Goal: Task Accomplishment & Management: Use online tool/utility

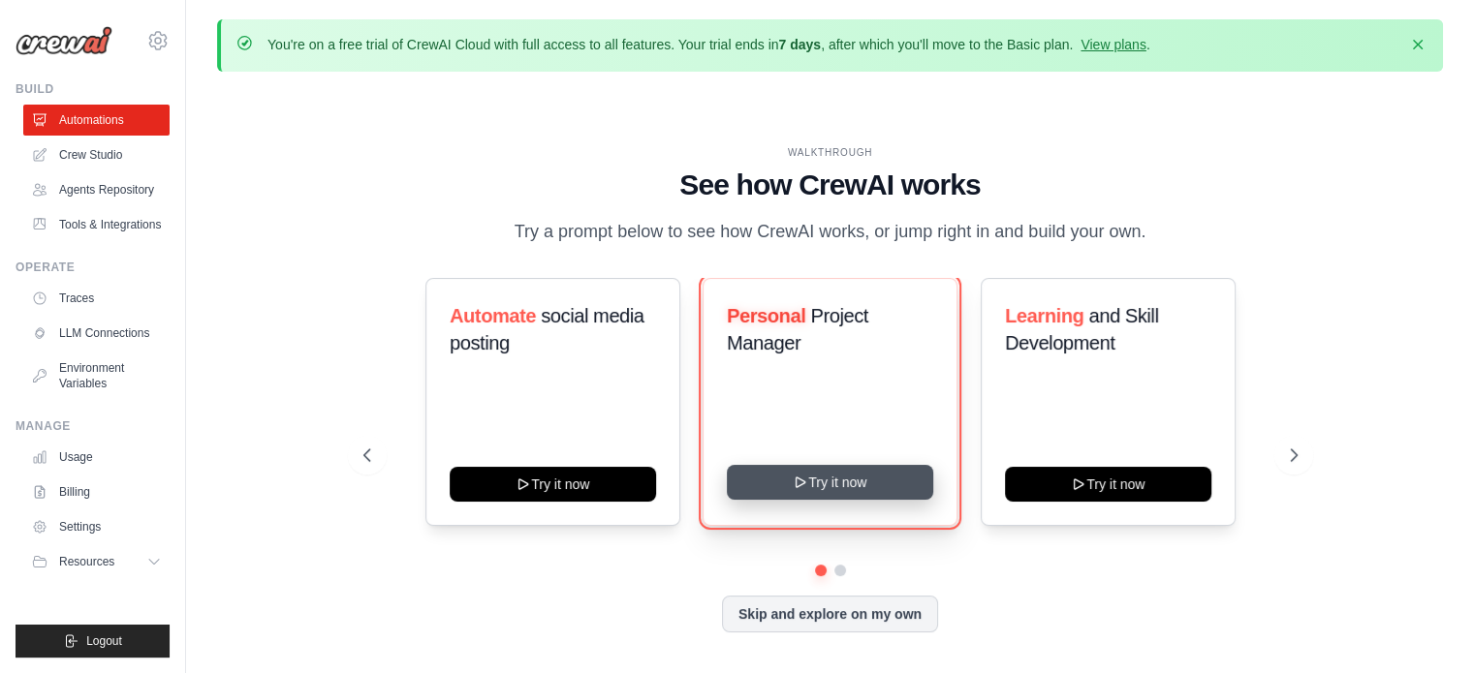
click at [812, 493] on button "Try it now" at bounding box center [830, 482] width 206 height 35
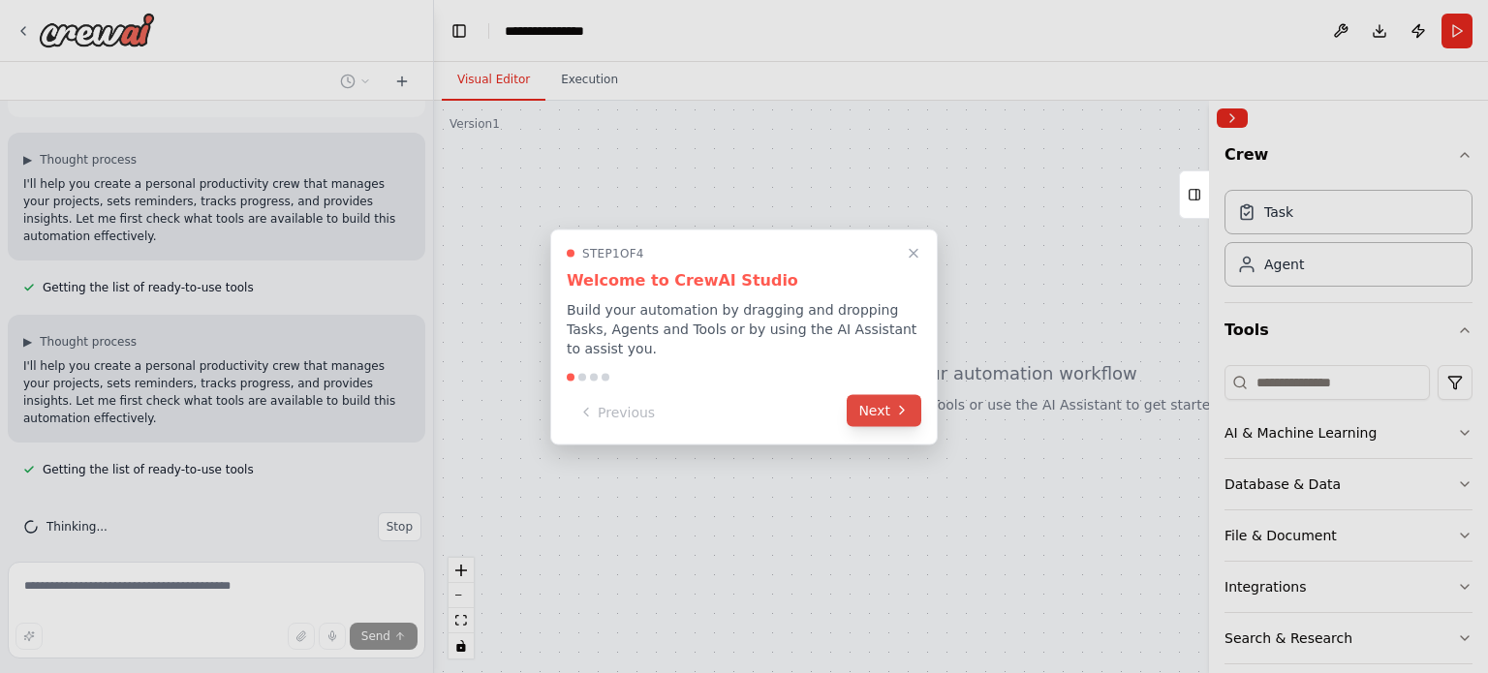
scroll to position [116, 0]
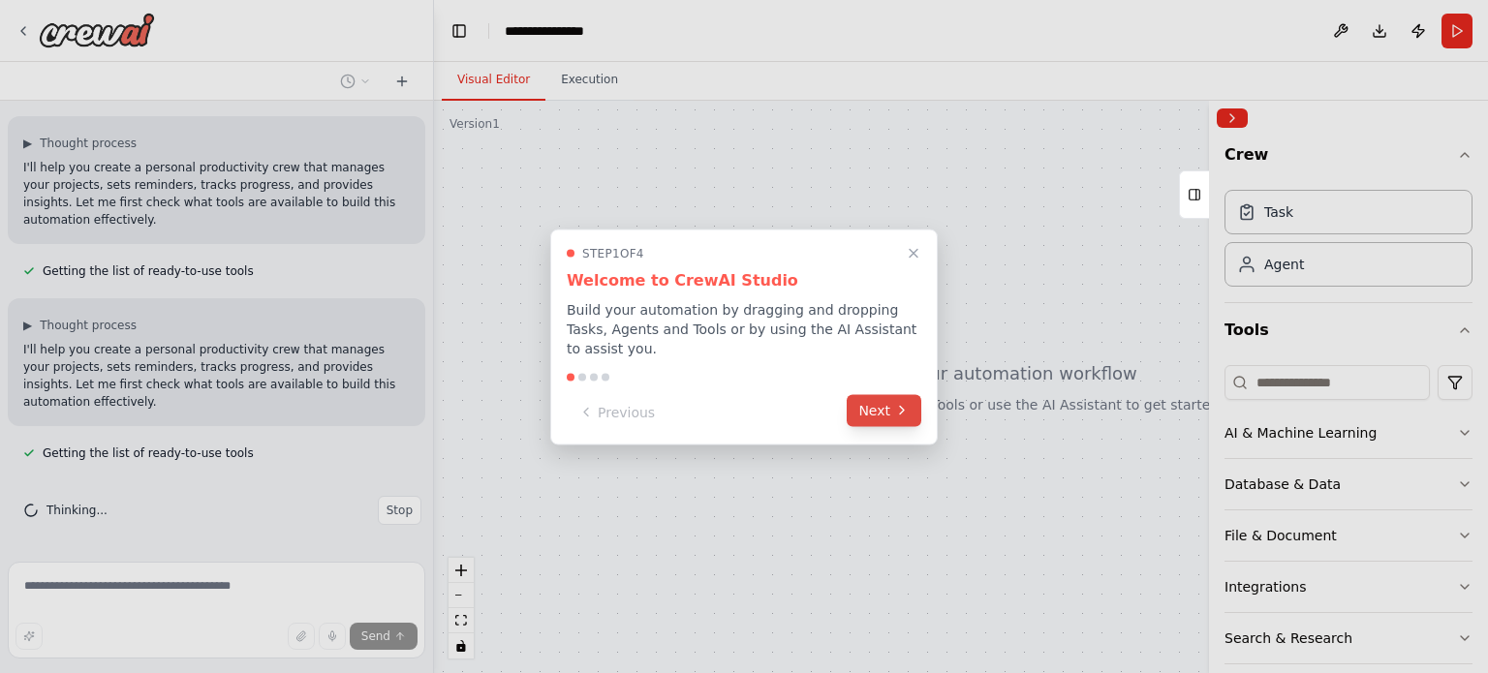
click at [875, 406] on button "Next" at bounding box center [884, 410] width 75 height 32
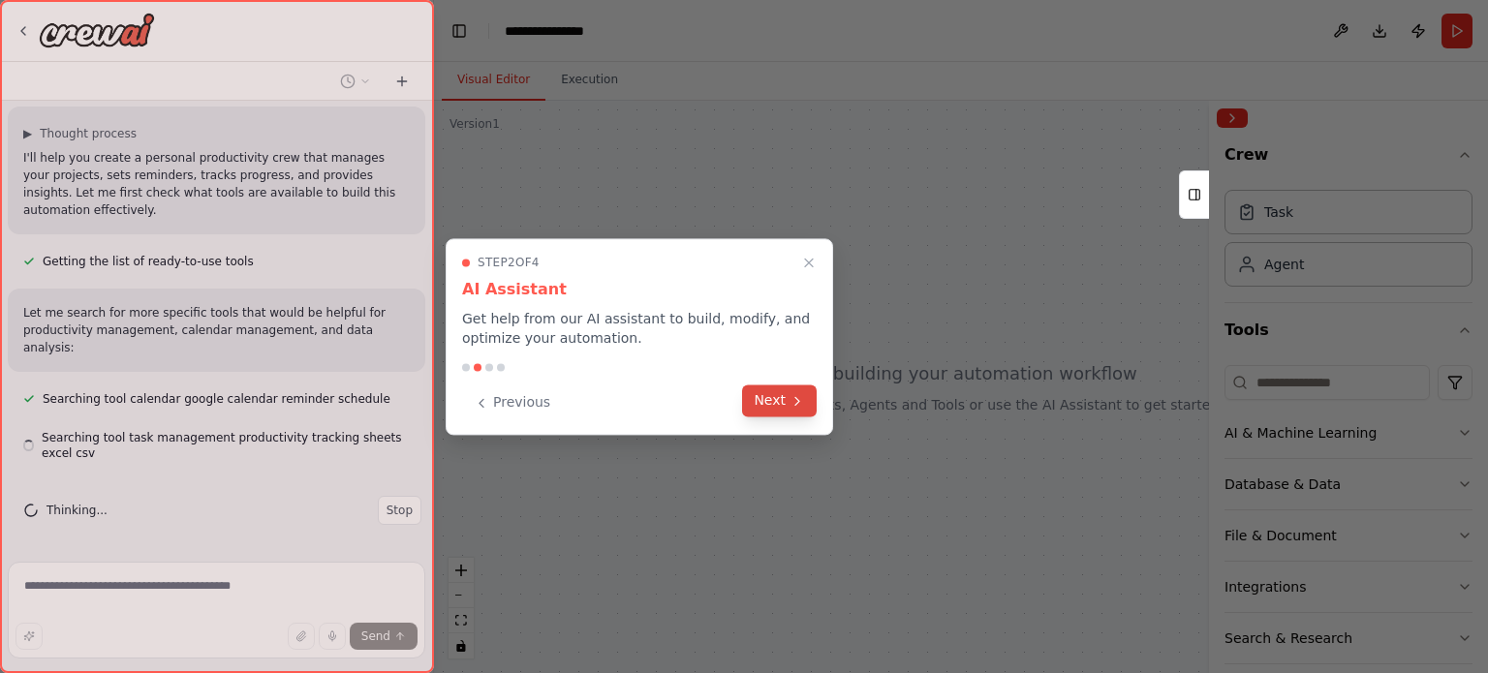
scroll to position [309, 0]
click at [761, 393] on button "Next" at bounding box center [779, 401] width 75 height 32
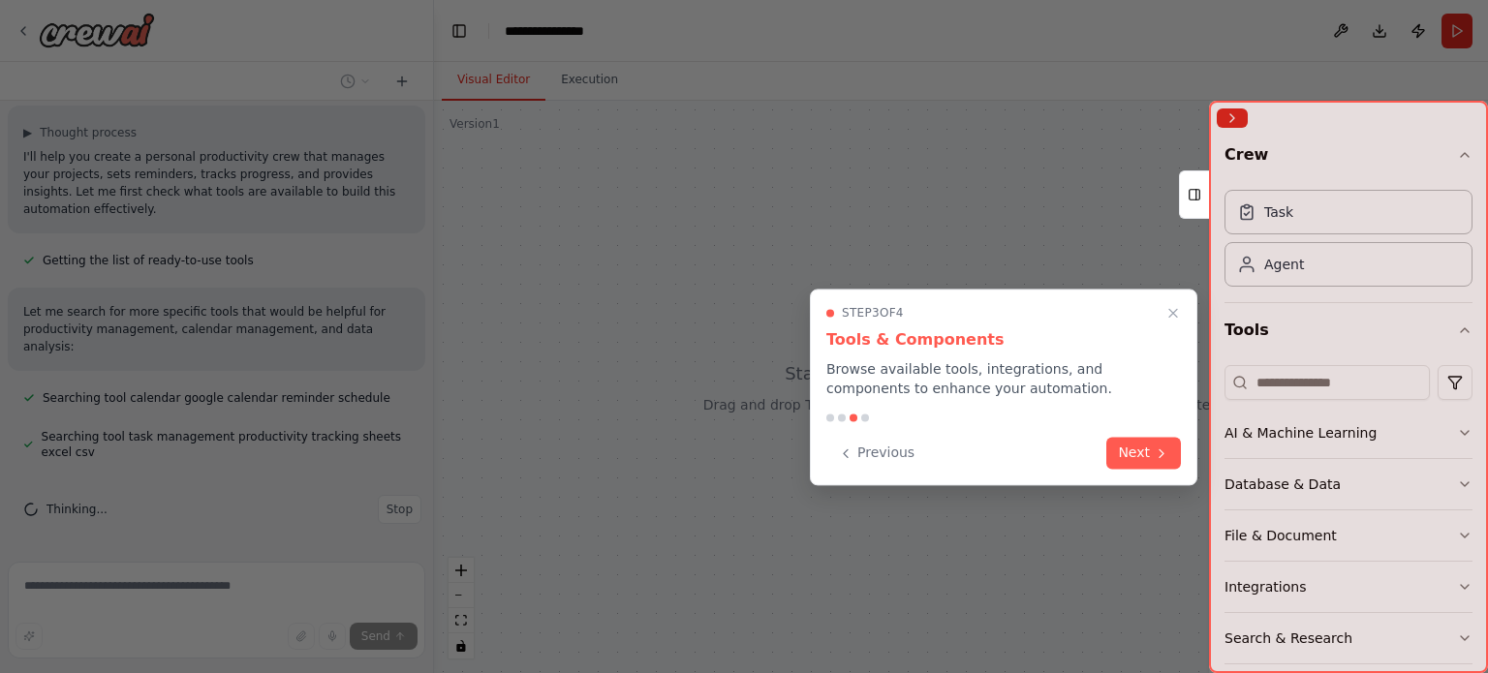
scroll to position [348, 0]
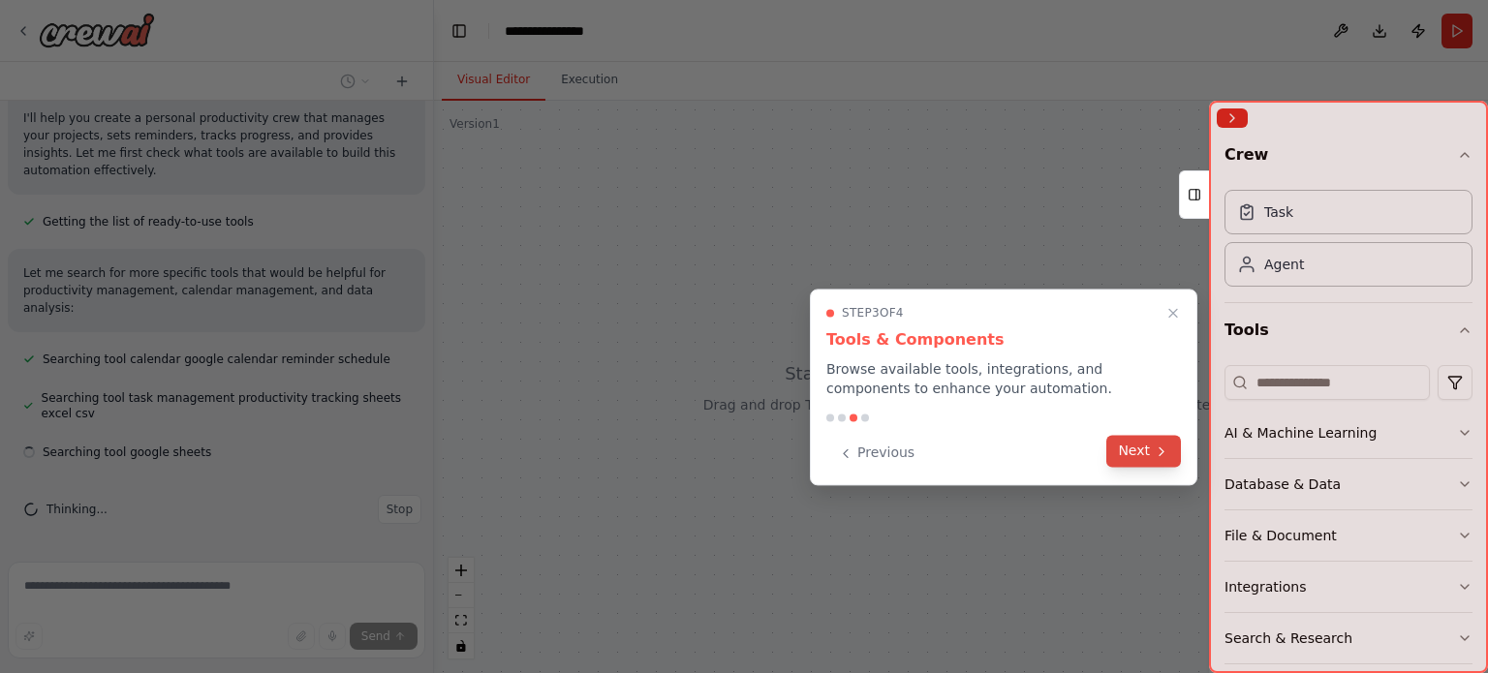
click at [1139, 449] on button "Next" at bounding box center [1143, 451] width 75 height 32
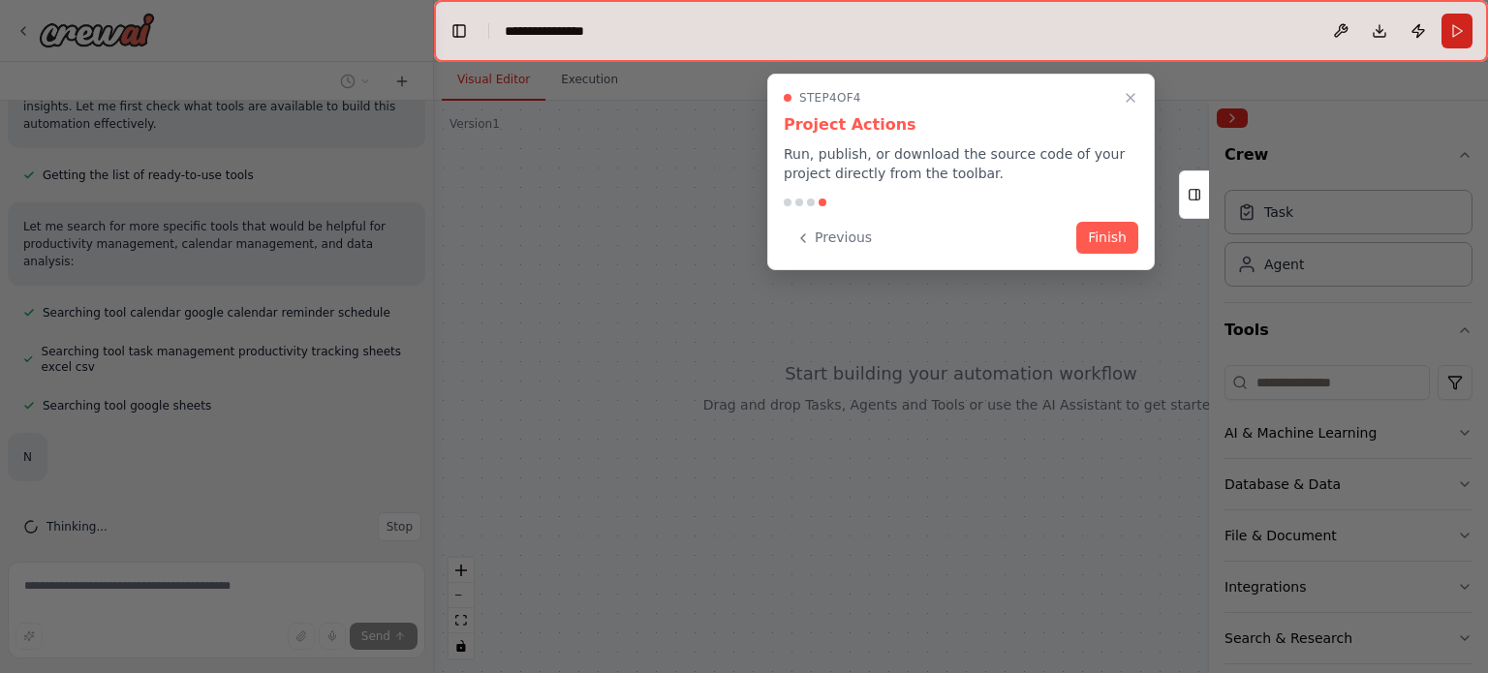
scroll to position [450, 0]
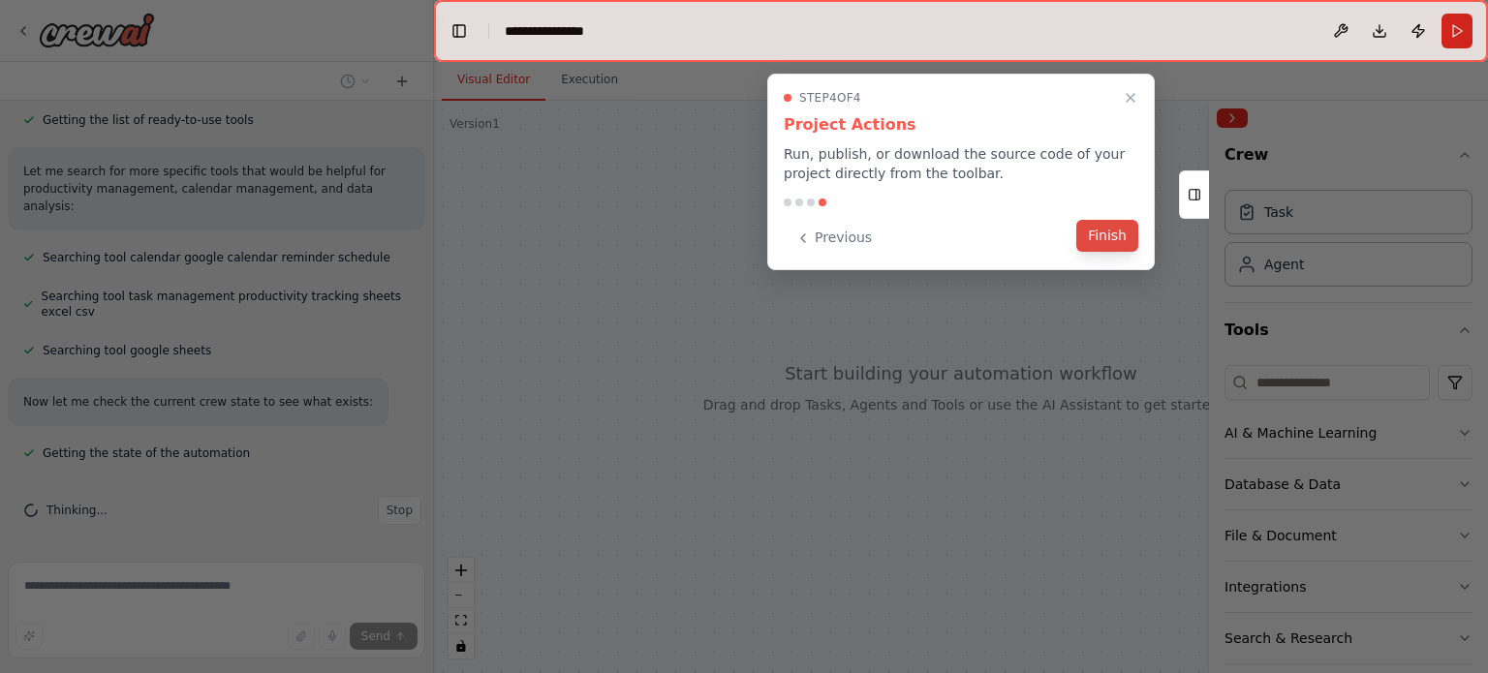
click at [1112, 232] on button "Finish" at bounding box center [1107, 236] width 62 height 32
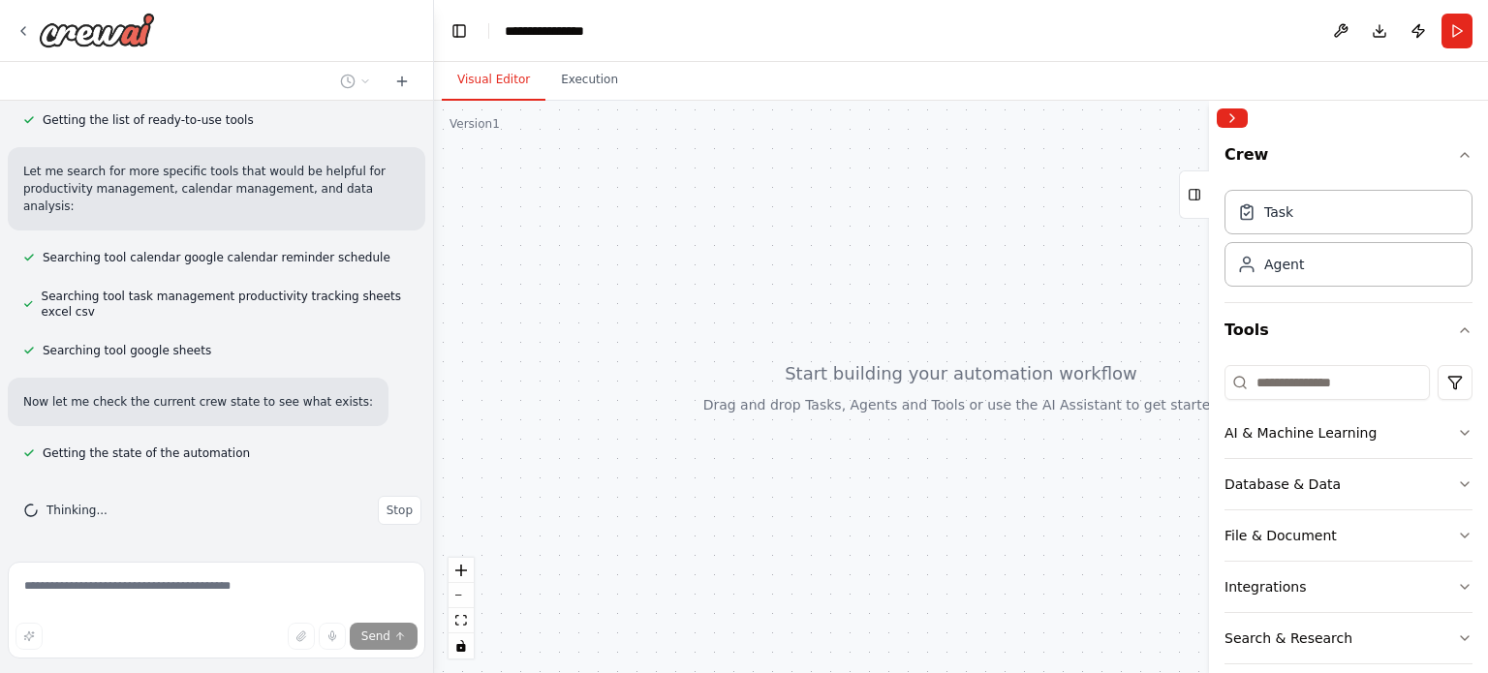
click at [861, 359] on div at bounding box center [961, 387] width 1054 height 573
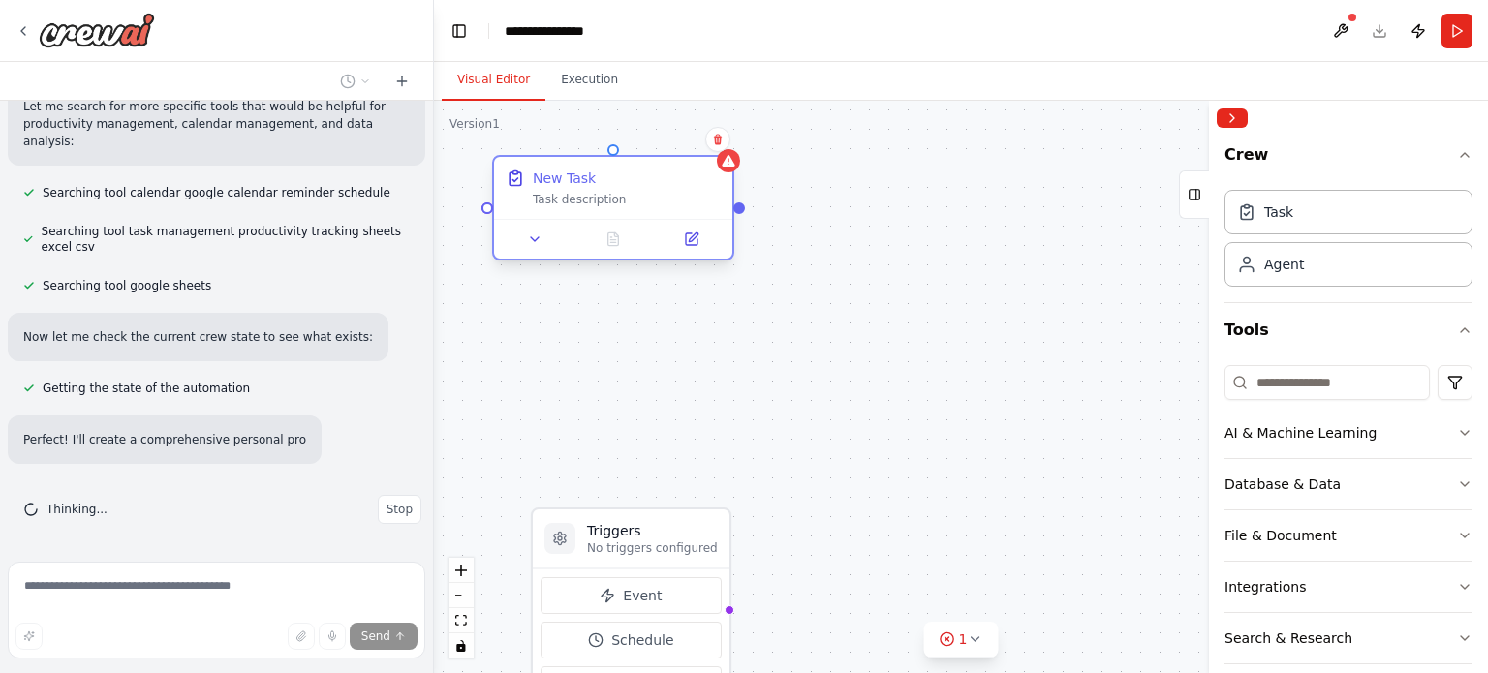
drag, startPoint x: 729, startPoint y: 294, endPoint x: 594, endPoint y: 202, distance: 163.1
click at [594, 202] on div "Task description" at bounding box center [627, 200] width 188 height 16
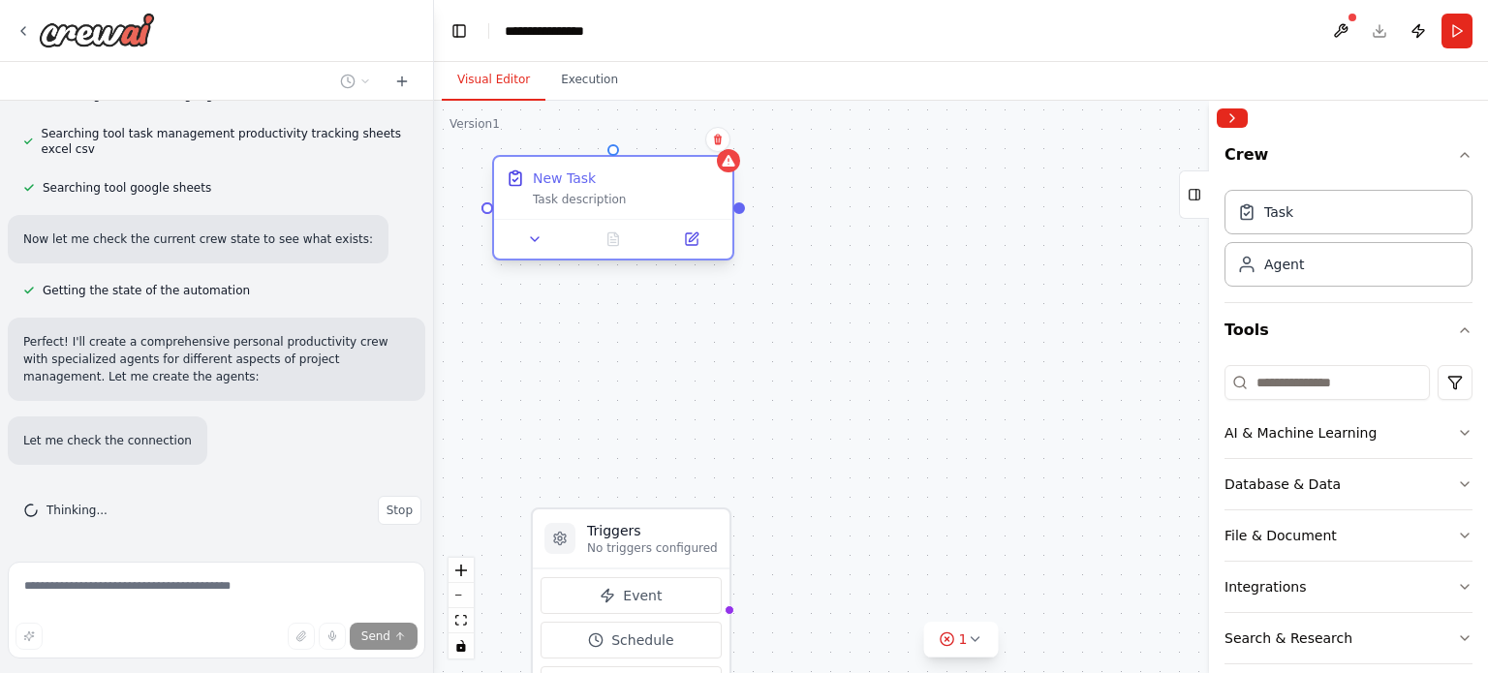
scroll to position [651, 0]
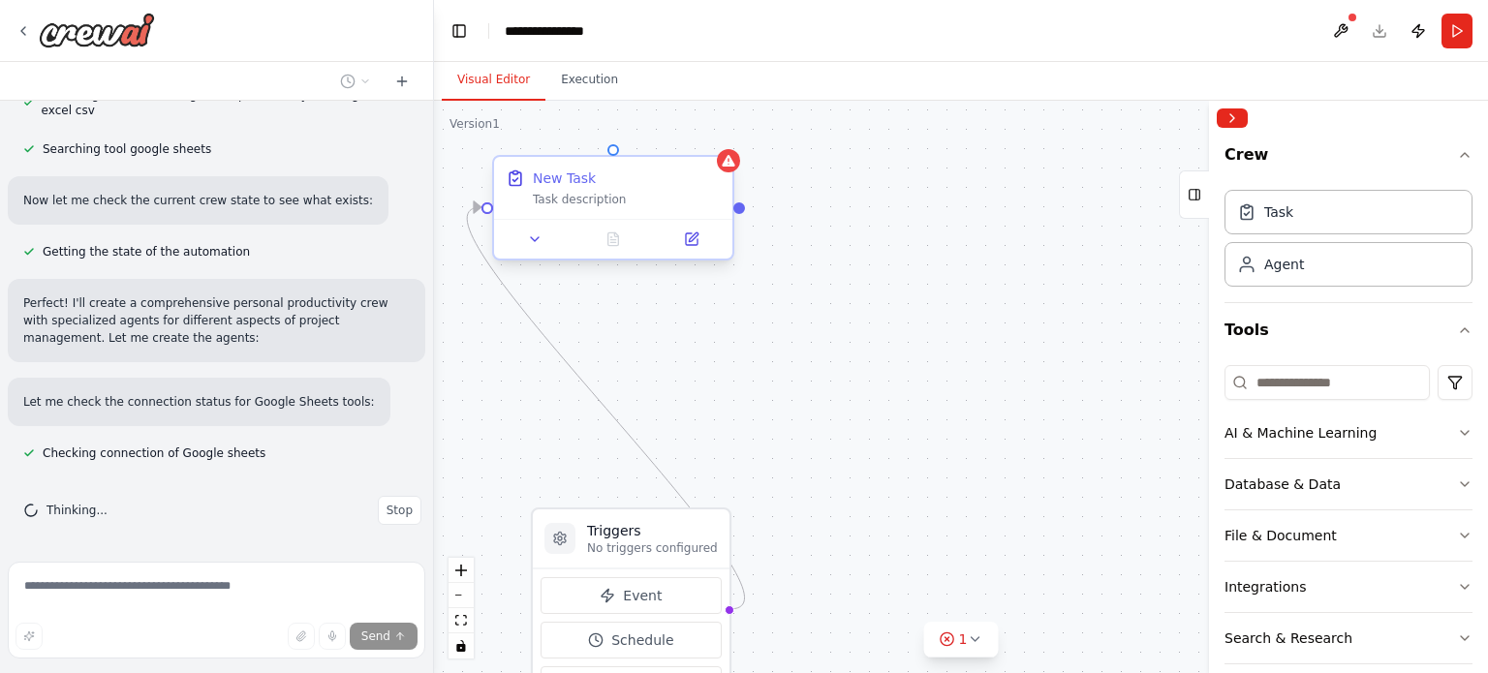
click at [555, 181] on div "New Task" at bounding box center [564, 178] width 63 height 19
click at [564, 202] on div "Task description" at bounding box center [627, 200] width 188 height 16
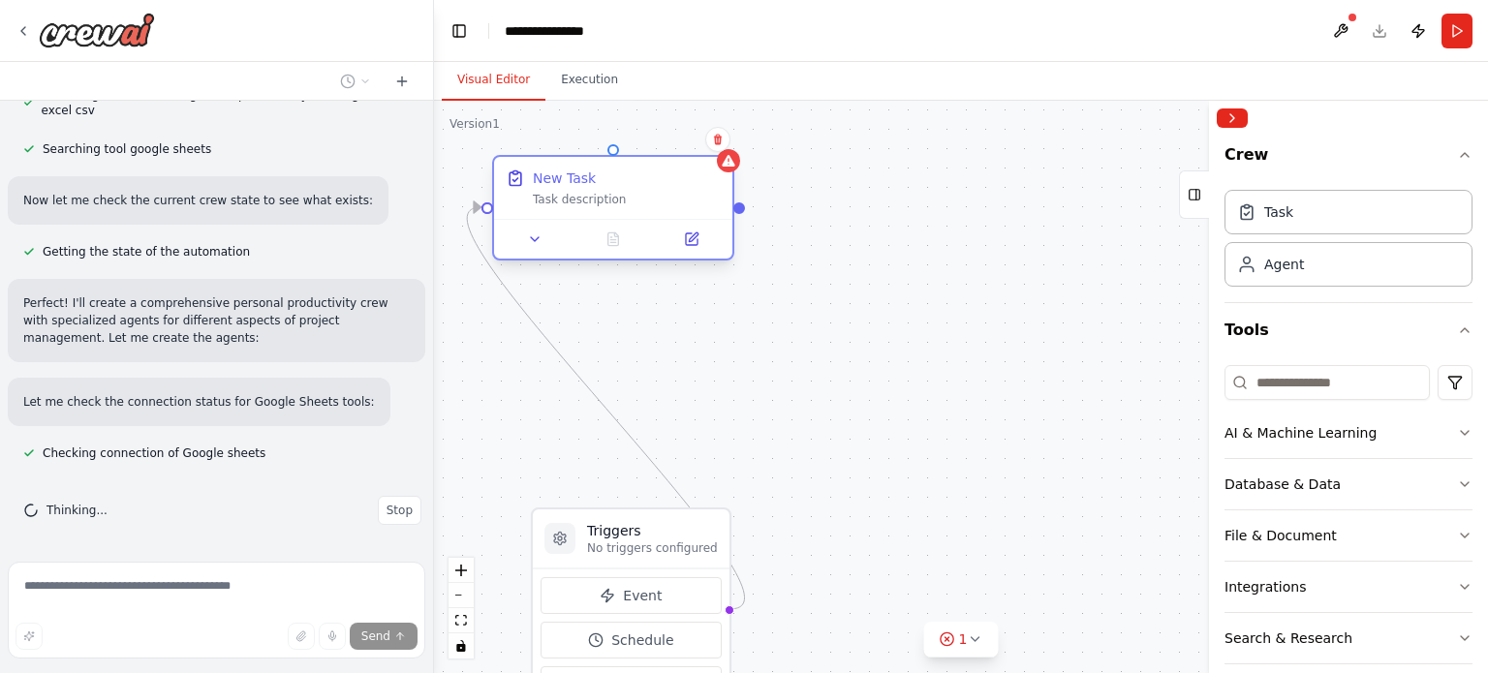
click at [564, 202] on div "Task description" at bounding box center [627, 200] width 188 height 16
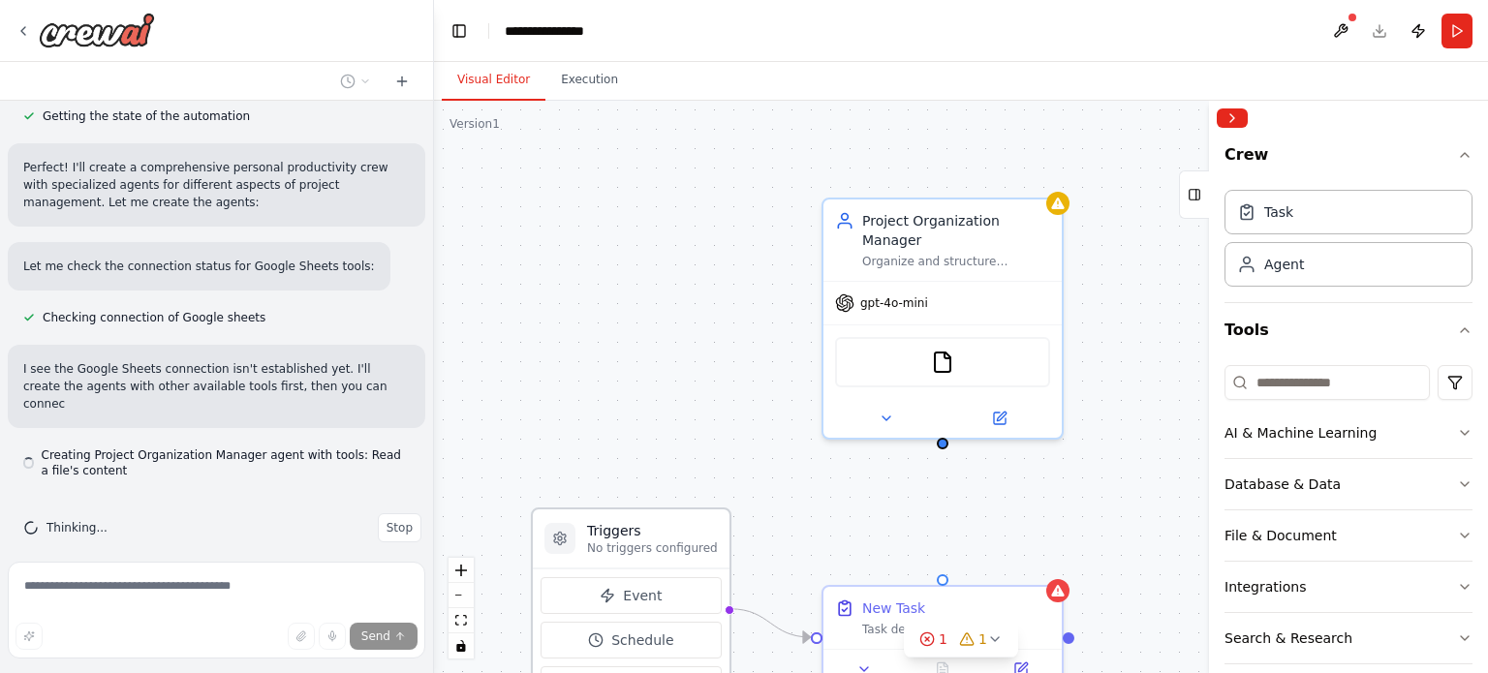
scroll to position [805, 0]
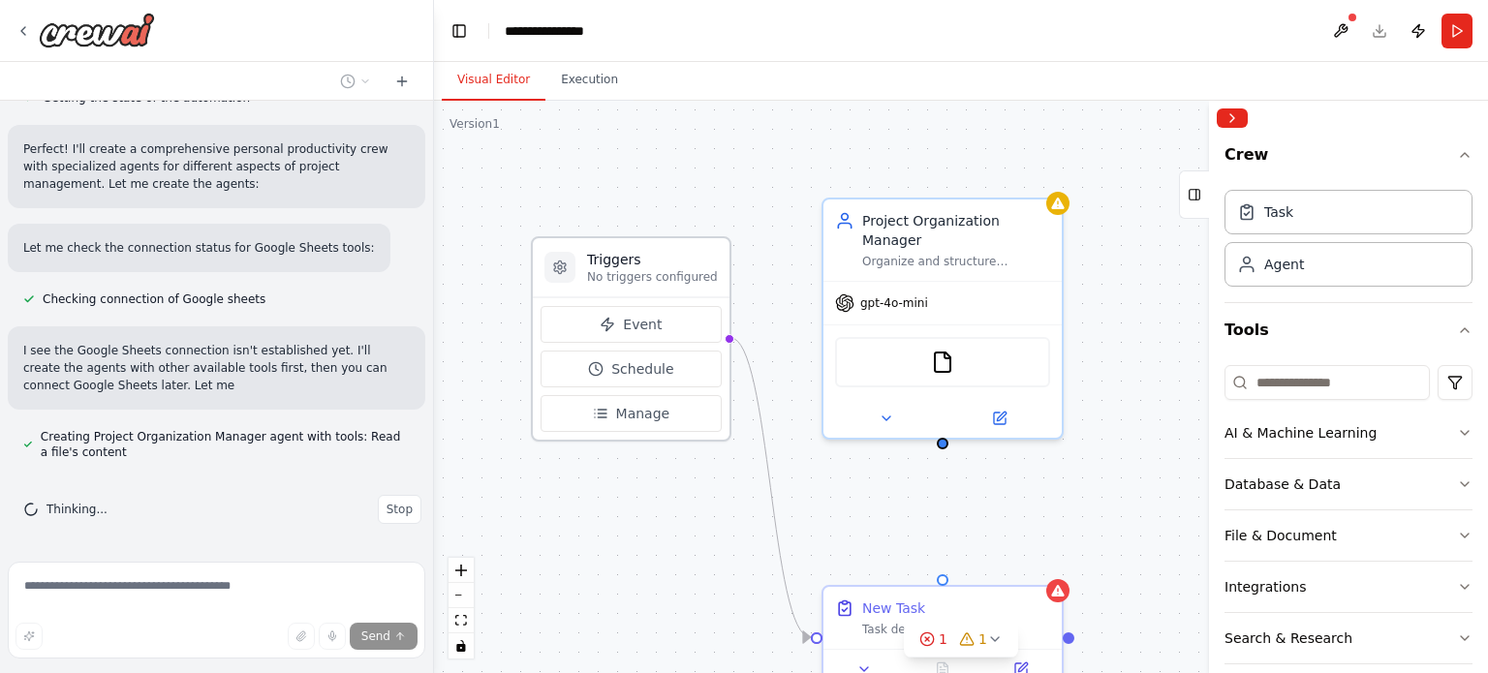
drag, startPoint x: 651, startPoint y: 526, endPoint x: 648, endPoint y: 259, distance: 267.4
click at [648, 259] on h3 "Triggers" at bounding box center [652, 259] width 131 height 19
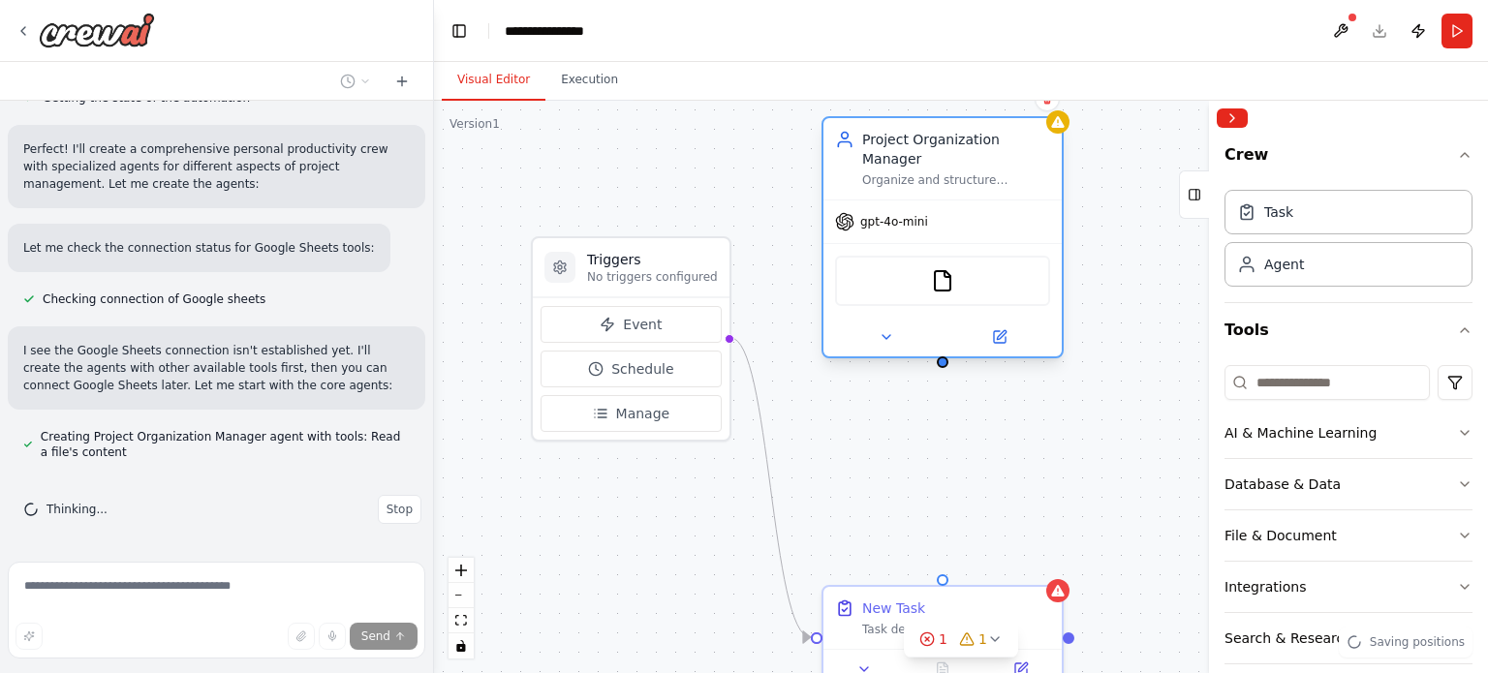
drag, startPoint x: 922, startPoint y: 222, endPoint x: 920, endPoint y: 150, distance: 71.7
click at [920, 150] on div "Project Organization Manager" at bounding box center [956, 149] width 188 height 39
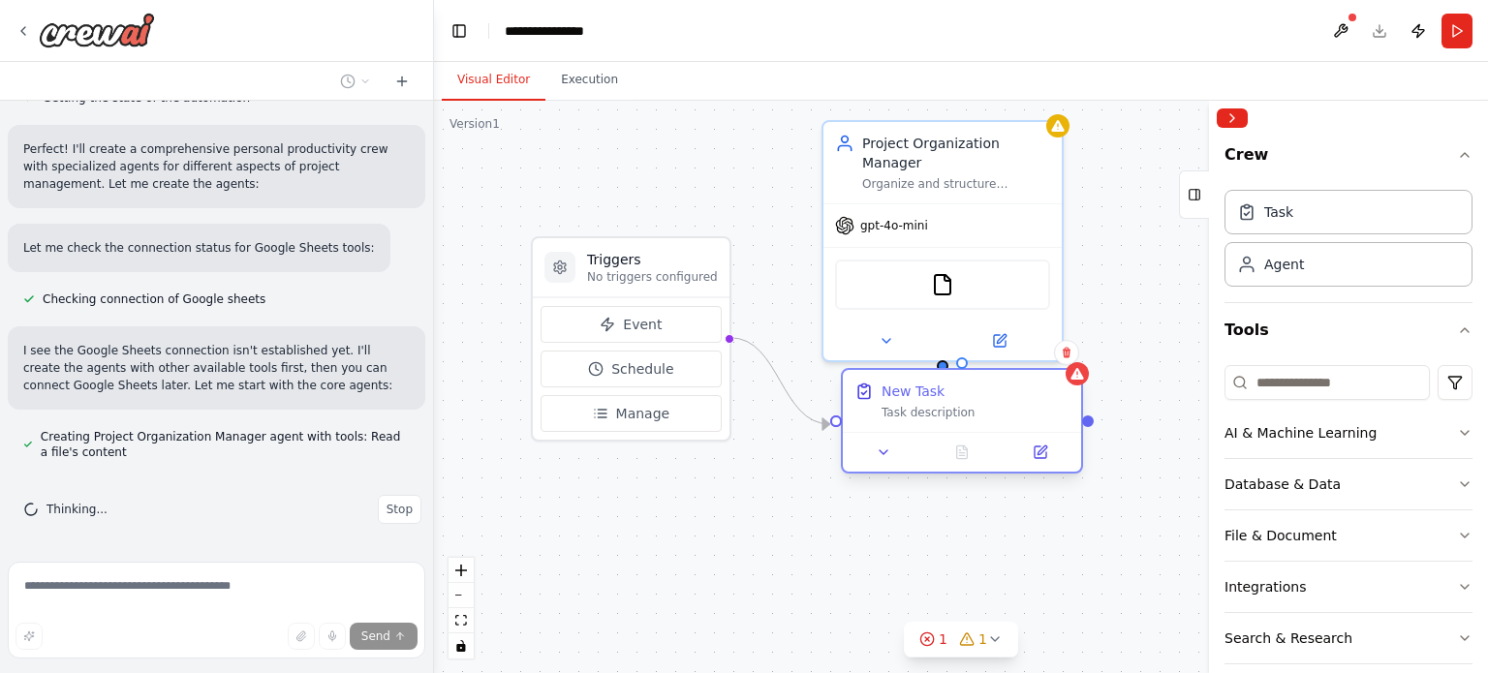
scroll to position [844, 0]
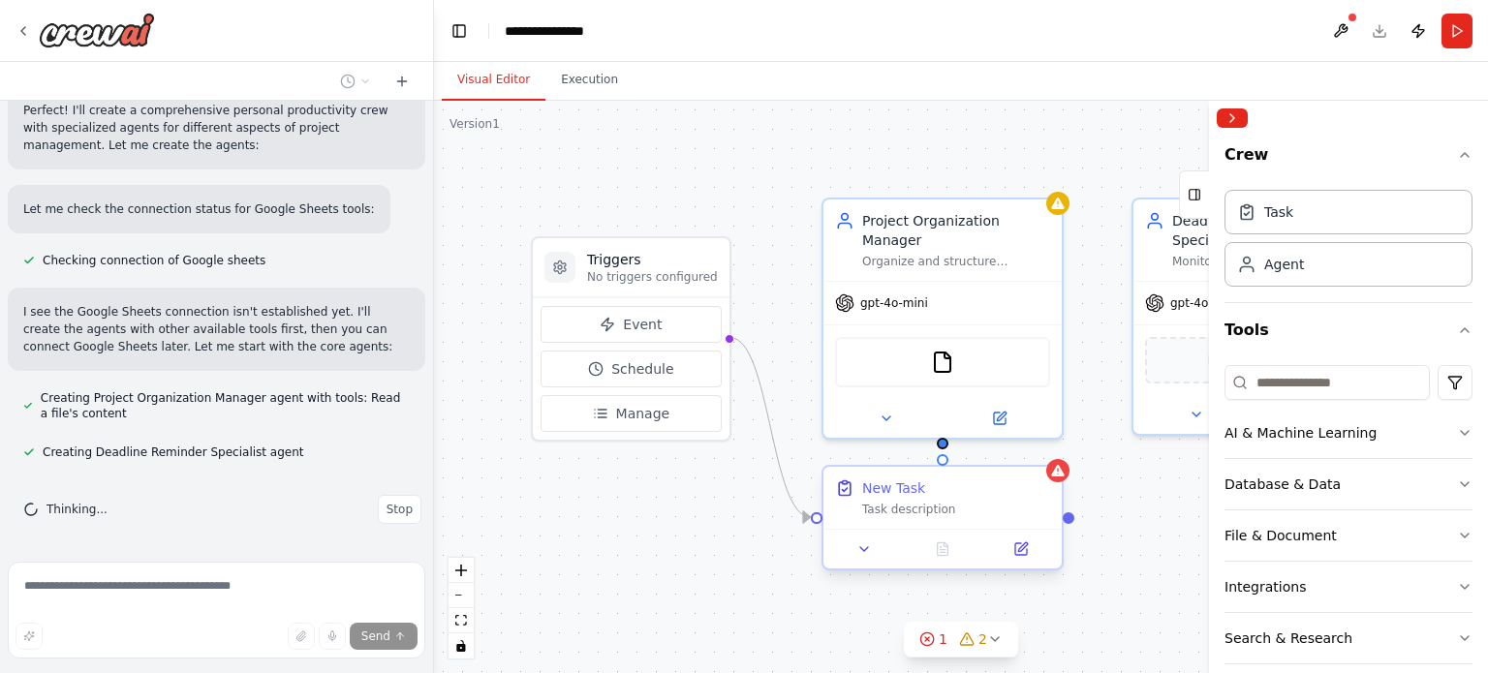
drag, startPoint x: 957, startPoint y: 610, endPoint x: 951, endPoint y: 491, distance: 119.3
click at [951, 491] on div "New Task" at bounding box center [956, 488] width 188 height 19
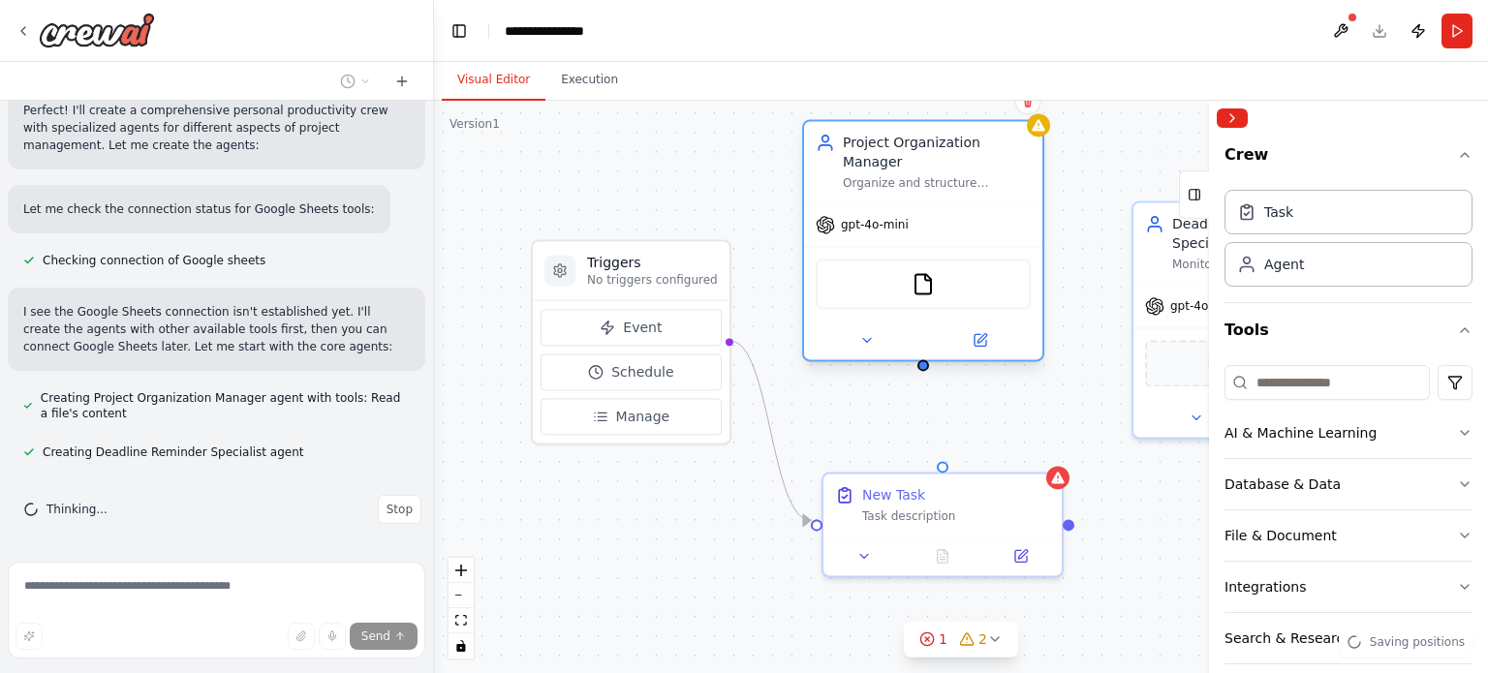
drag, startPoint x: 953, startPoint y: 212, endPoint x: 926, endPoint y: 142, distance: 74.8
click at [926, 142] on div "Project Organization Manager" at bounding box center [937, 152] width 188 height 39
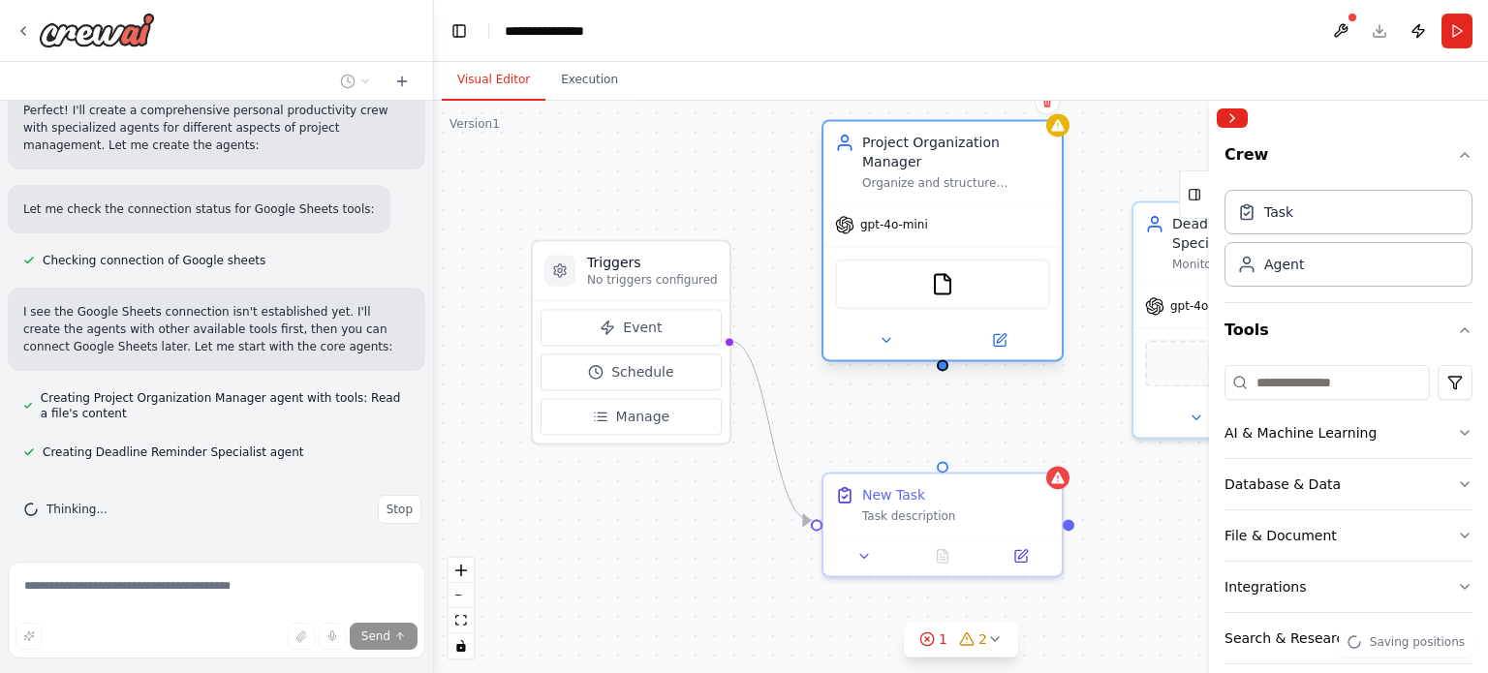
drag, startPoint x: 930, startPoint y: 142, endPoint x: 951, endPoint y: 140, distance: 21.4
click at [951, 140] on div "Project Organization Manager" at bounding box center [956, 152] width 188 height 39
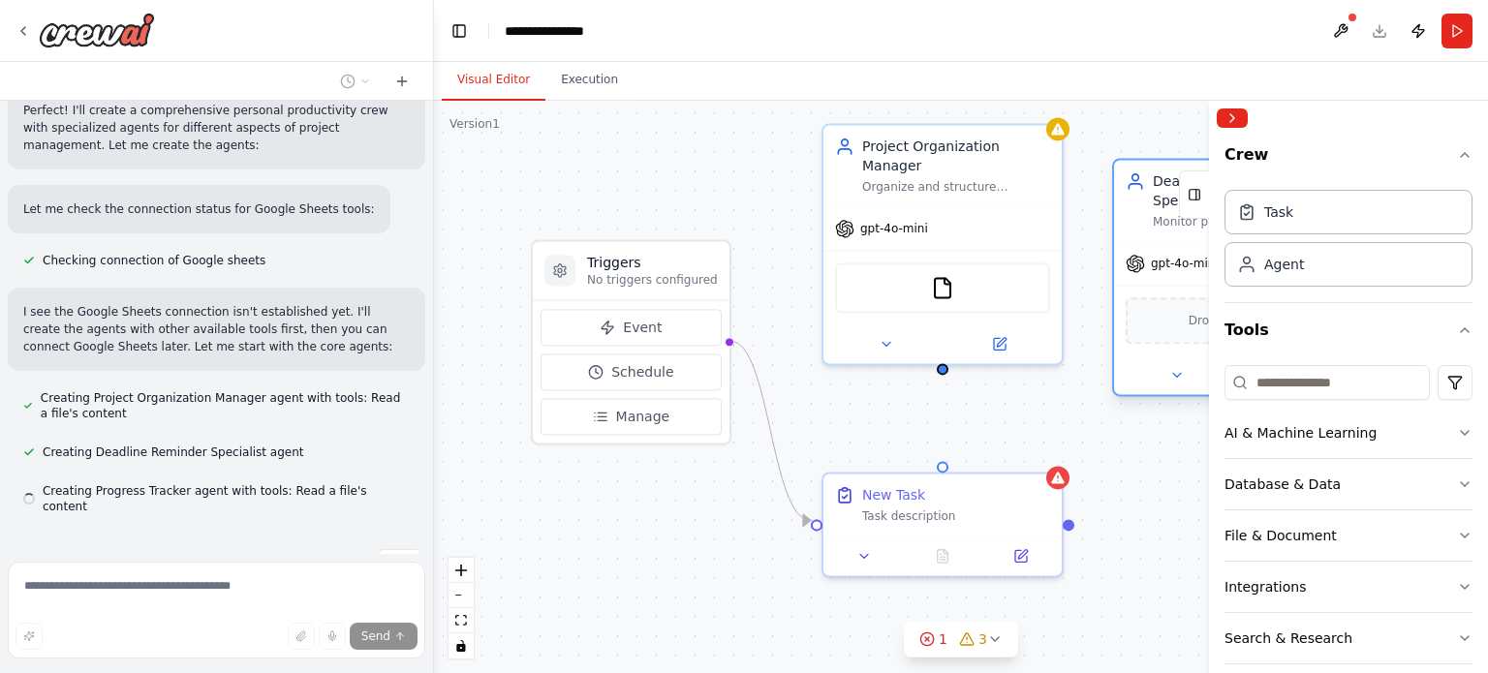
scroll to position [883, 0]
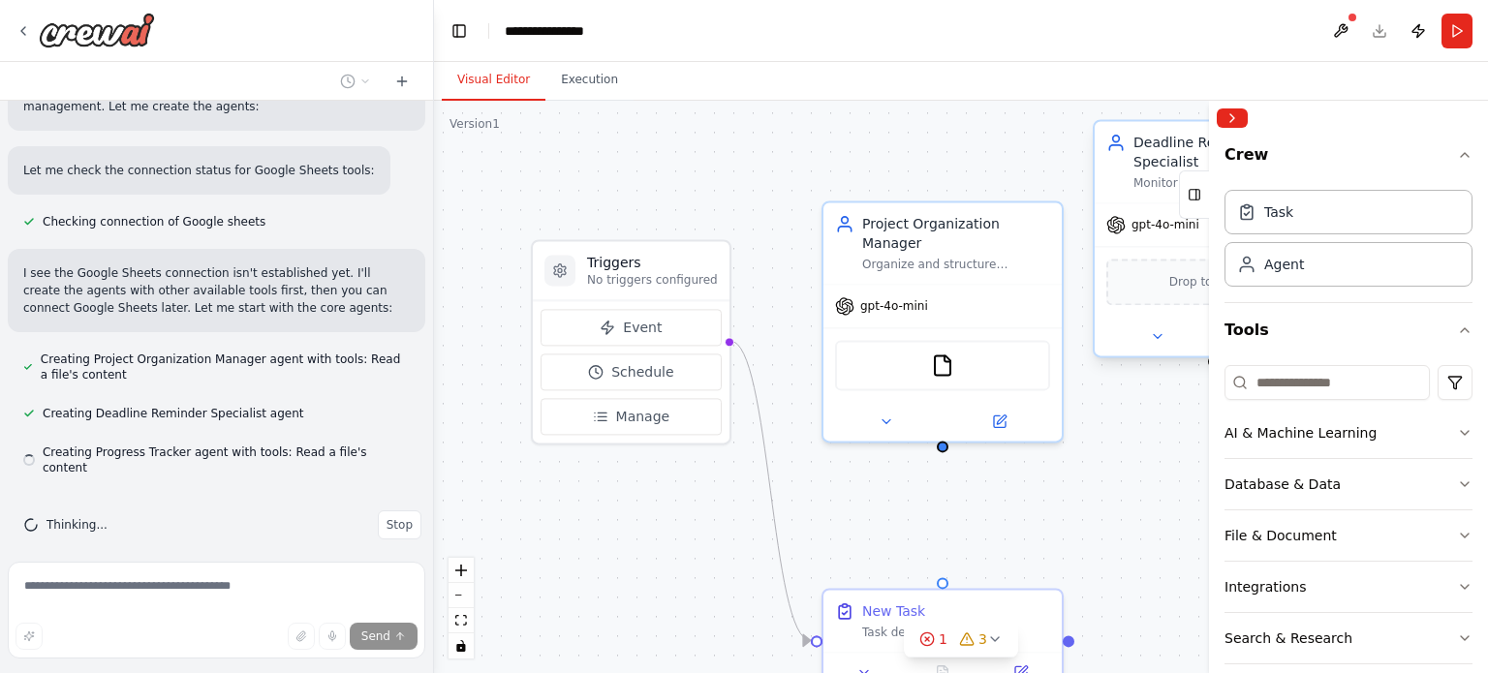
drag, startPoint x: 1161, startPoint y: 235, endPoint x: 1128, endPoint y: 175, distance: 68.5
click at [1128, 175] on div "Deadline Reminder Specialist Monitor project deadlines and important dates by t…" at bounding box center [1214, 161] width 238 height 81
click at [1232, 117] on button "Collapse right sidebar" at bounding box center [1232, 118] width 31 height 19
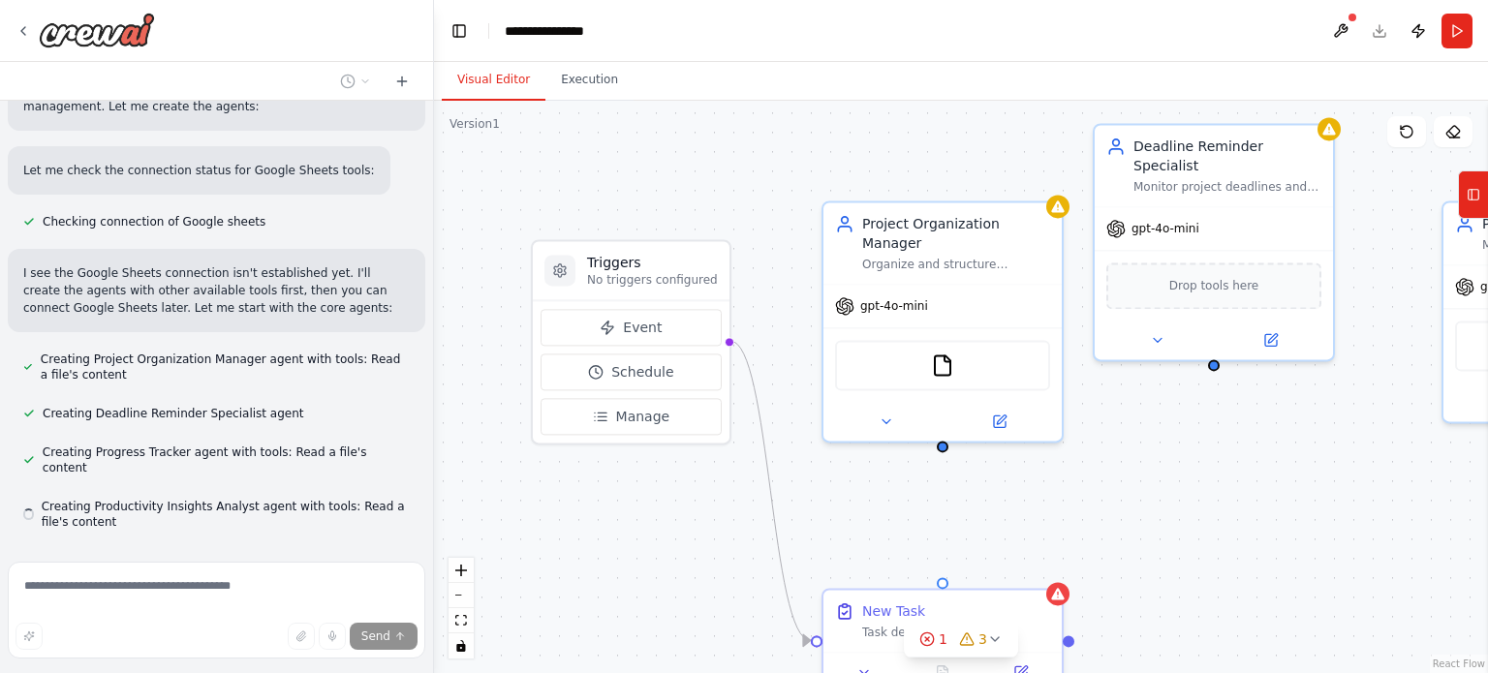
scroll to position [937, 0]
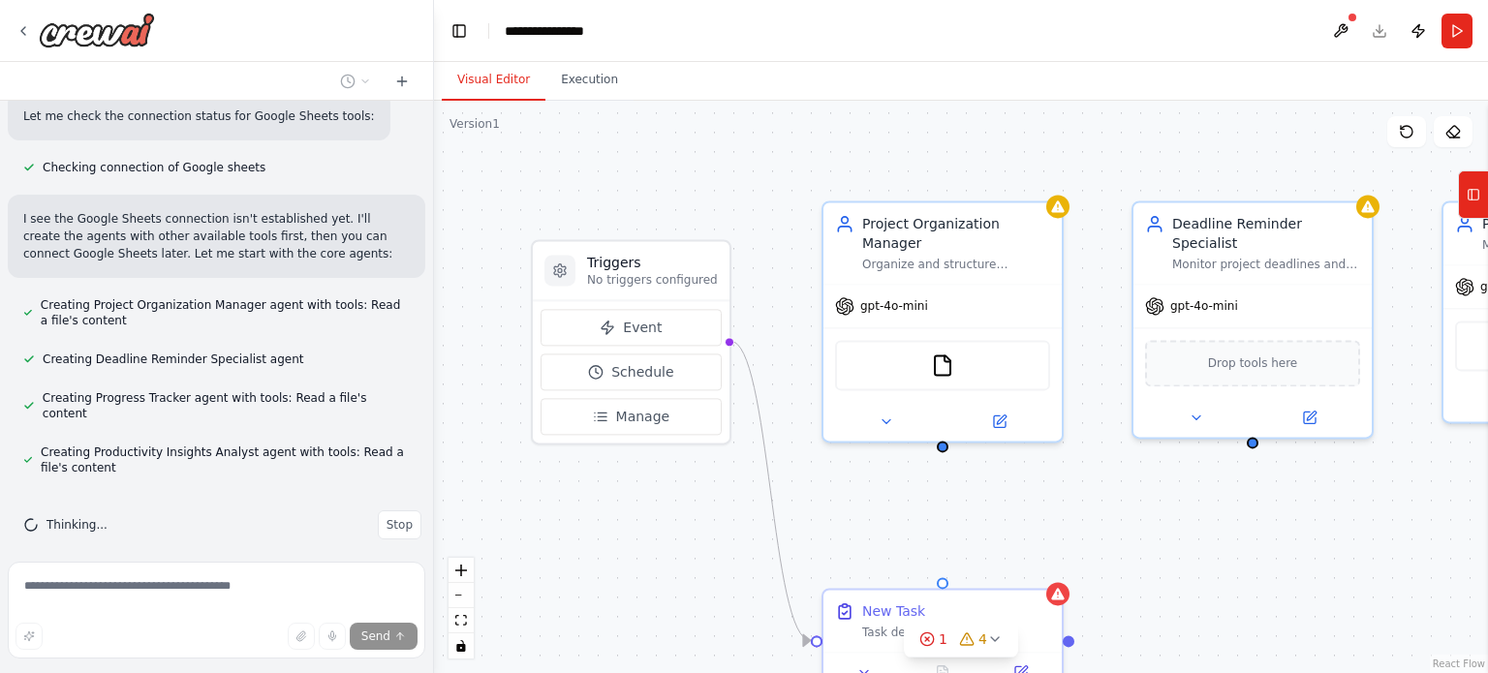
click at [1308, 511] on div "Triggers No triggers configured Event Schedule Manage New Task Task description…" at bounding box center [961, 387] width 1054 height 573
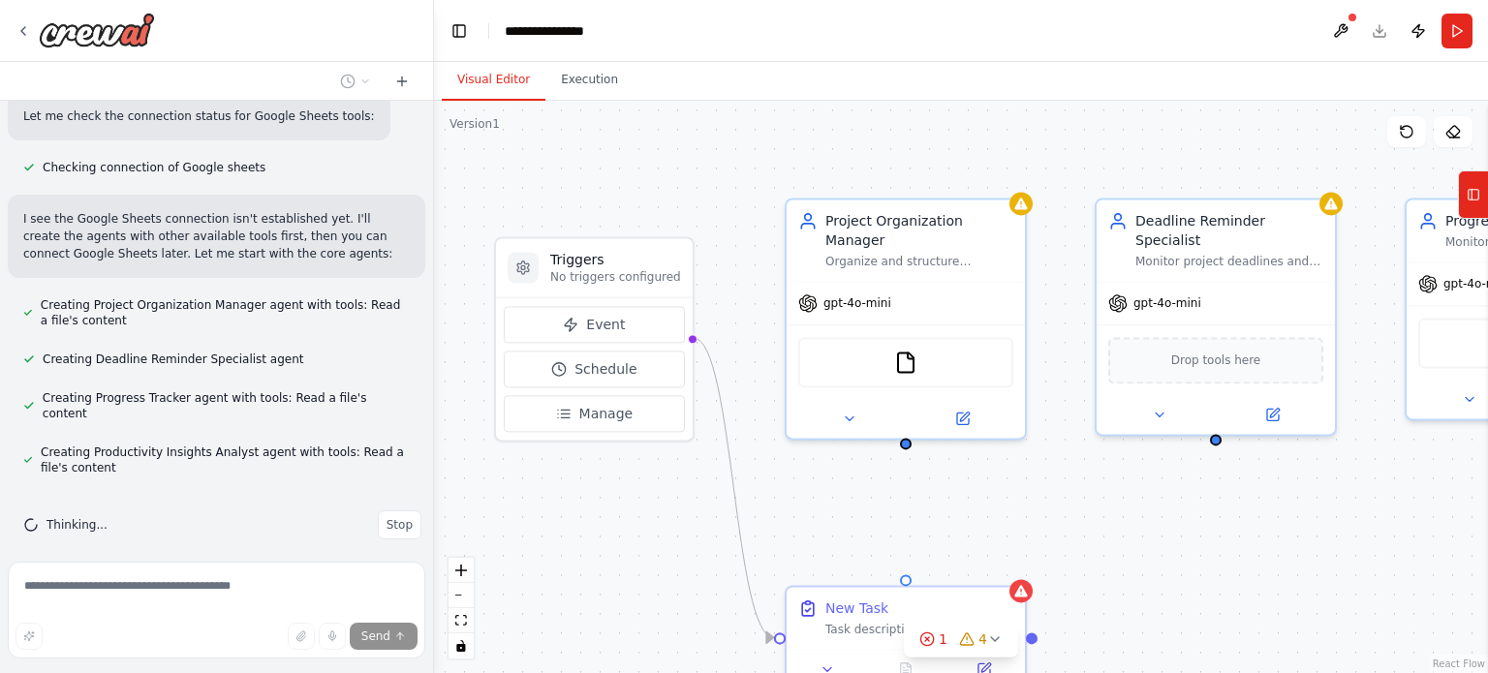
drag, startPoint x: 1393, startPoint y: 480, endPoint x: 830, endPoint y: 449, distance: 563.7
click at [830, 449] on div "Triggers No triggers configured Event Schedule Manage New Task Task description…" at bounding box center [961, 387] width 1054 height 573
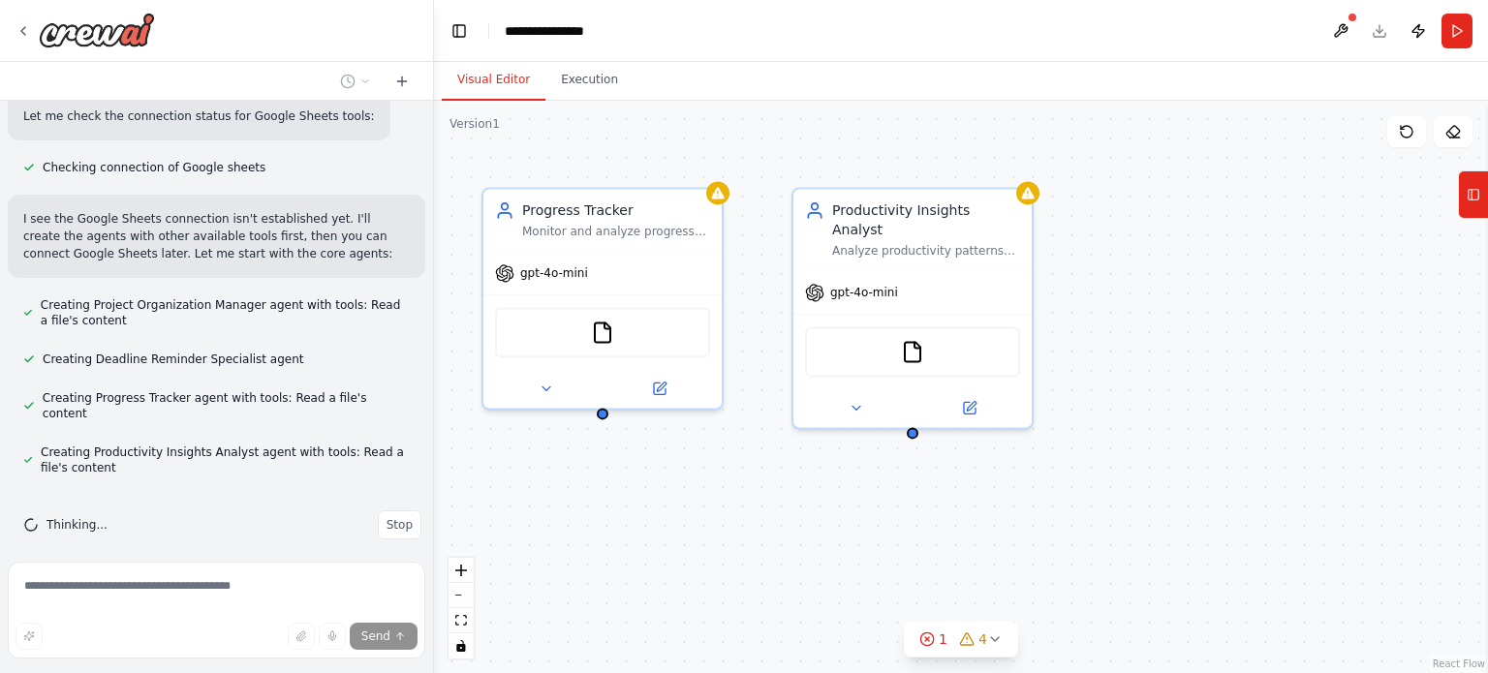
drag, startPoint x: 1140, startPoint y: 494, endPoint x: 845, endPoint y: 509, distance: 295.8
click at [845, 509] on div "Triggers No triggers configured Event Schedule Manage New Task Task description…" at bounding box center [961, 387] width 1054 height 573
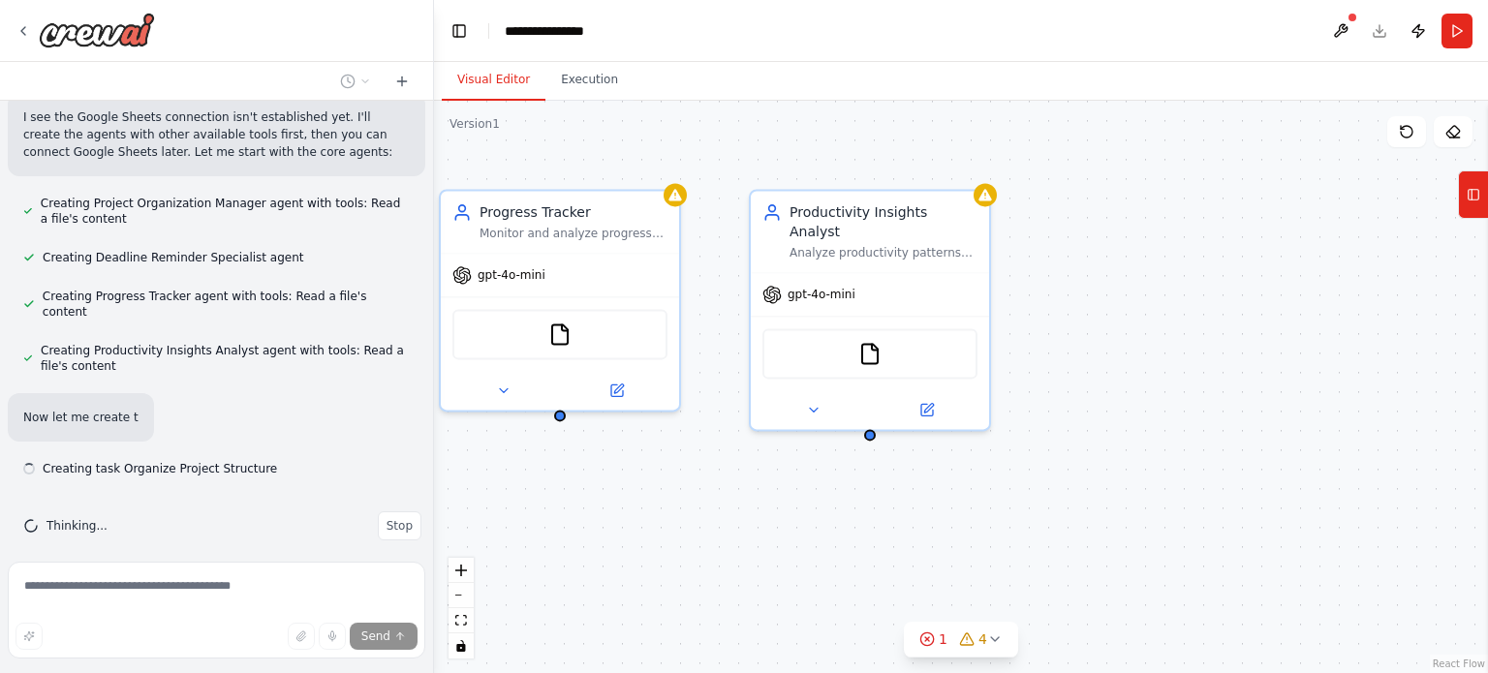
scroll to position [1039, 0]
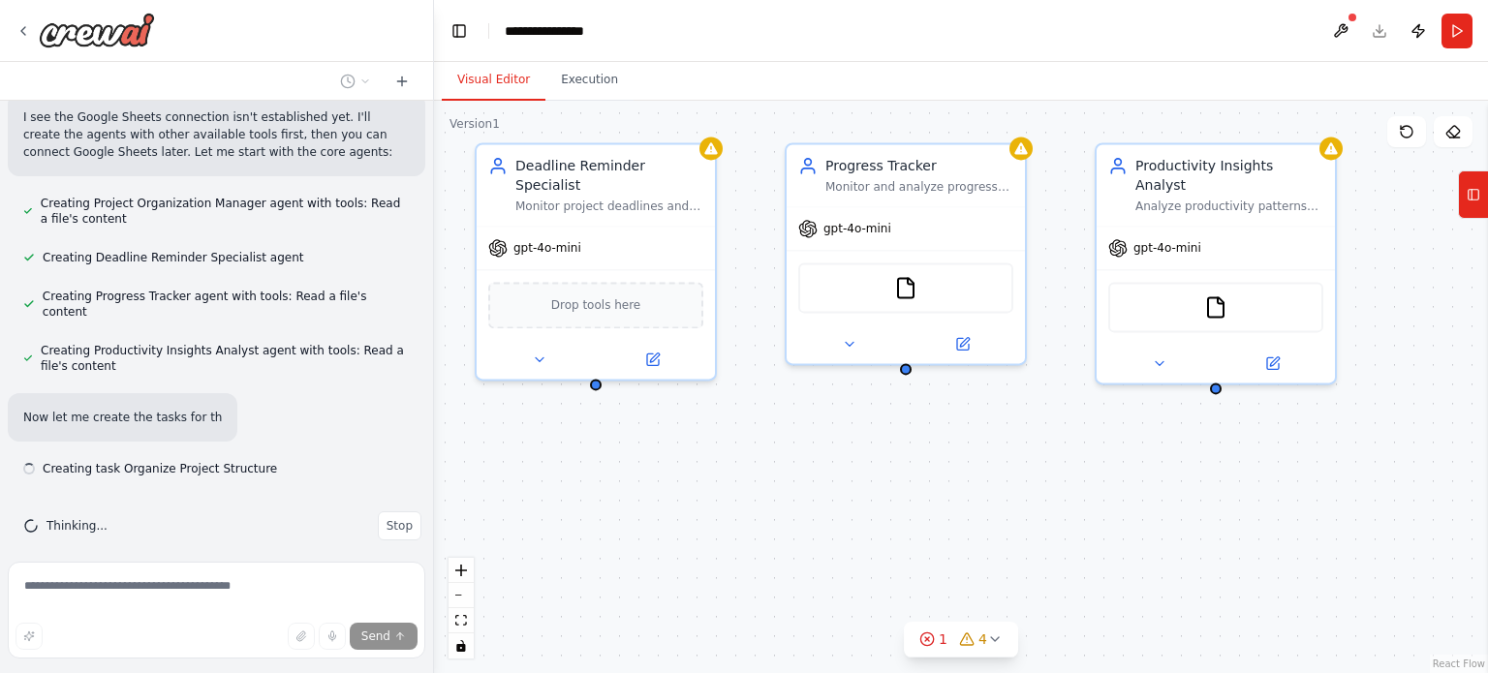
drag, startPoint x: 1074, startPoint y: 499, endPoint x: 1420, endPoint y: 452, distance: 349.0
click at [1420, 452] on div "Triggers No triggers configured Event Schedule Manage New Task Task description…" at bounding box center [961, 387] width 1054 height 573
drag, startPoint x: 1281, startPoint y: 193, endPoint x: 1292, endPoint y: 170, distance: 26.0
click at [1292, 170] on div "Productivity Insights Analyst" at bounding box center [1229, 171] width 188 height 39
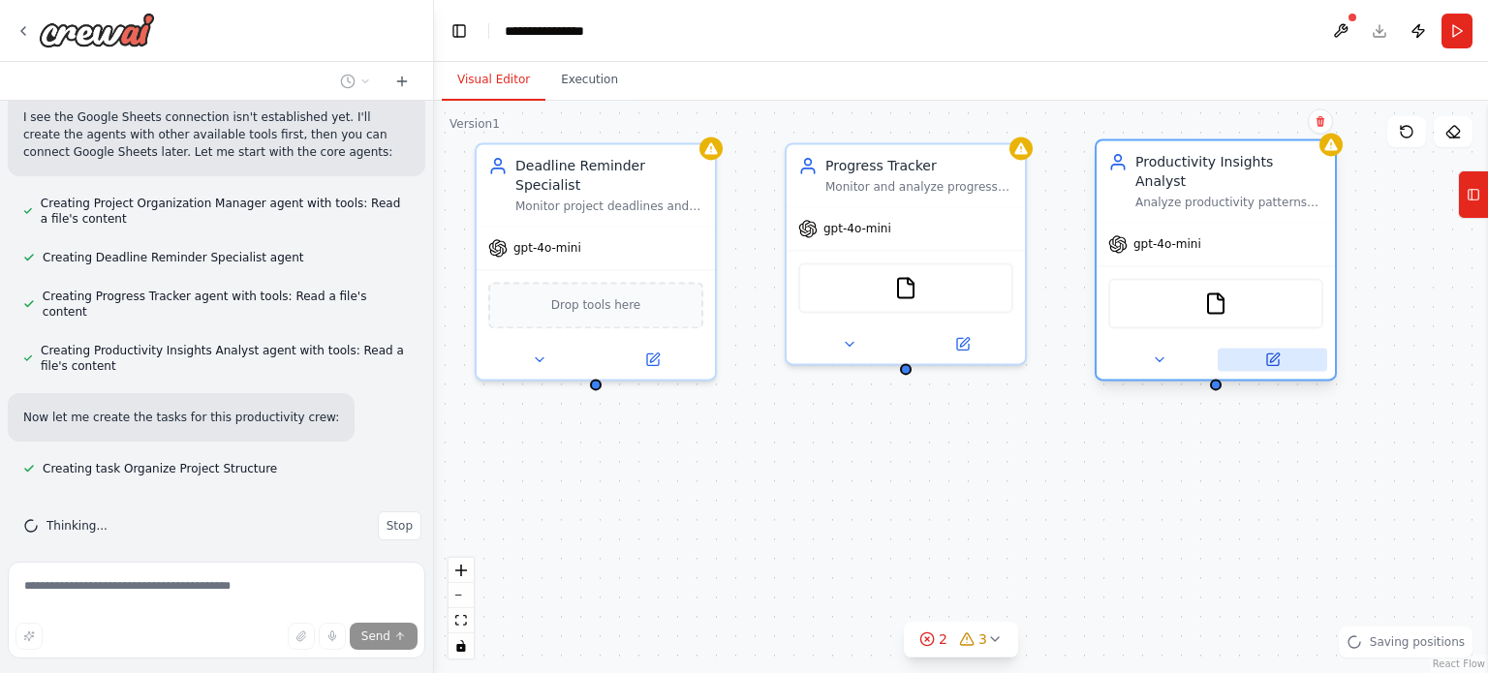
click at [1278, 349] on button at bounding box center [1272, 359] width 109 height 23
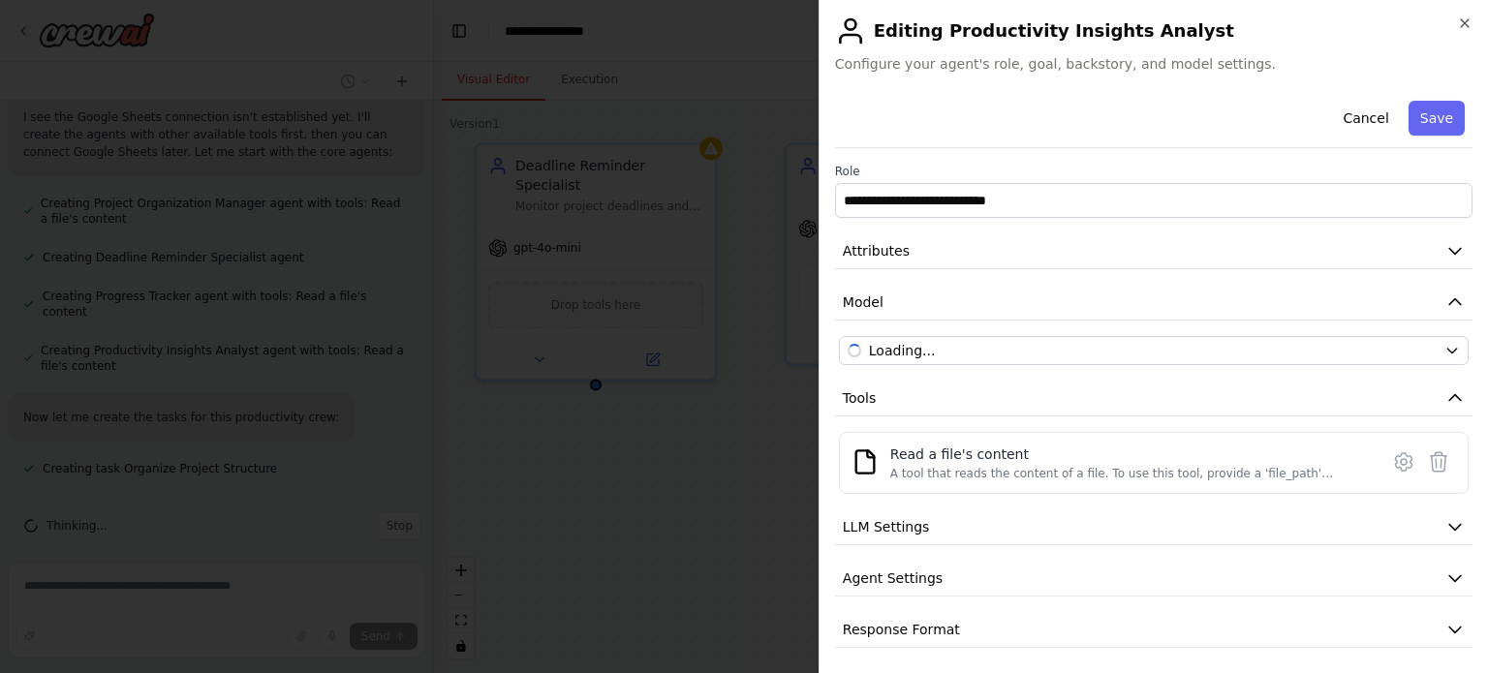
scroll to position [1077, 0]
click at [1473, 20] on div "**********" at bounding box center [1153, 336] width 669 height 673
click at [1468, 23] on icon "button" at bounding box center [1465, 24] width 16 height 16
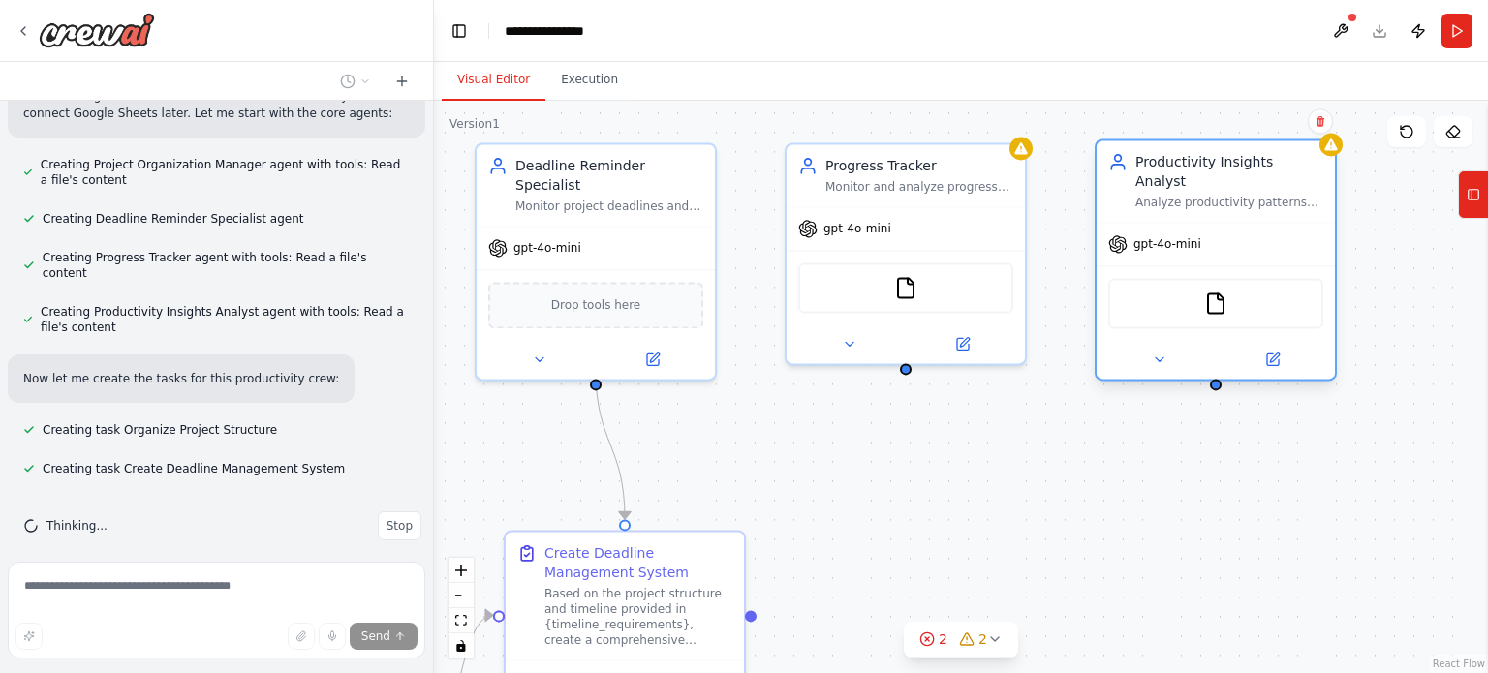
click at [1334, 158] on div "Productivity Insights Analyst Analyze productivity patterns and provide actiona…" at bounding box center [1216, 180] width 238 height 81
click at [1318, 124] on icon at bounding box center [1321, 121] width 8 height 11
click at [1276, 122] on button "Confirm" at bounding box center [1265, 120] width 69 height 23
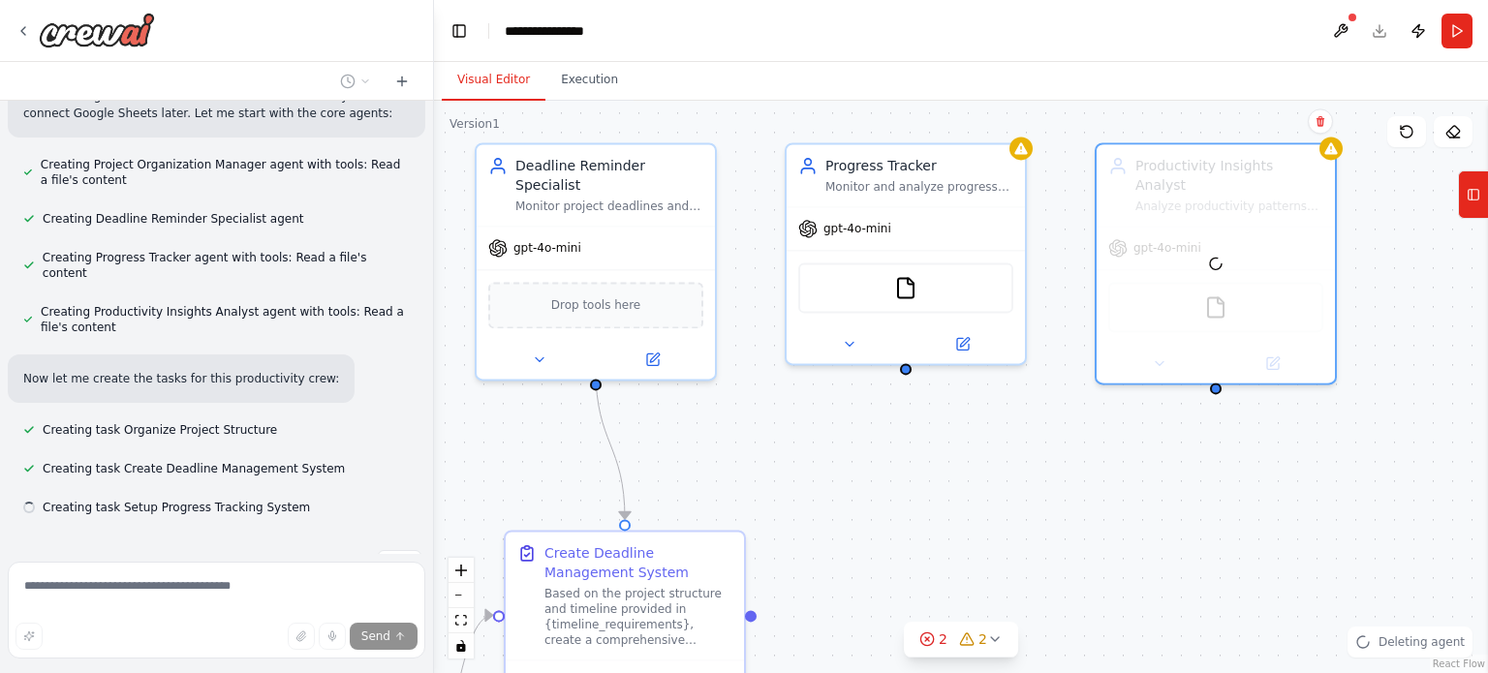
scroll to position [1116, 0]
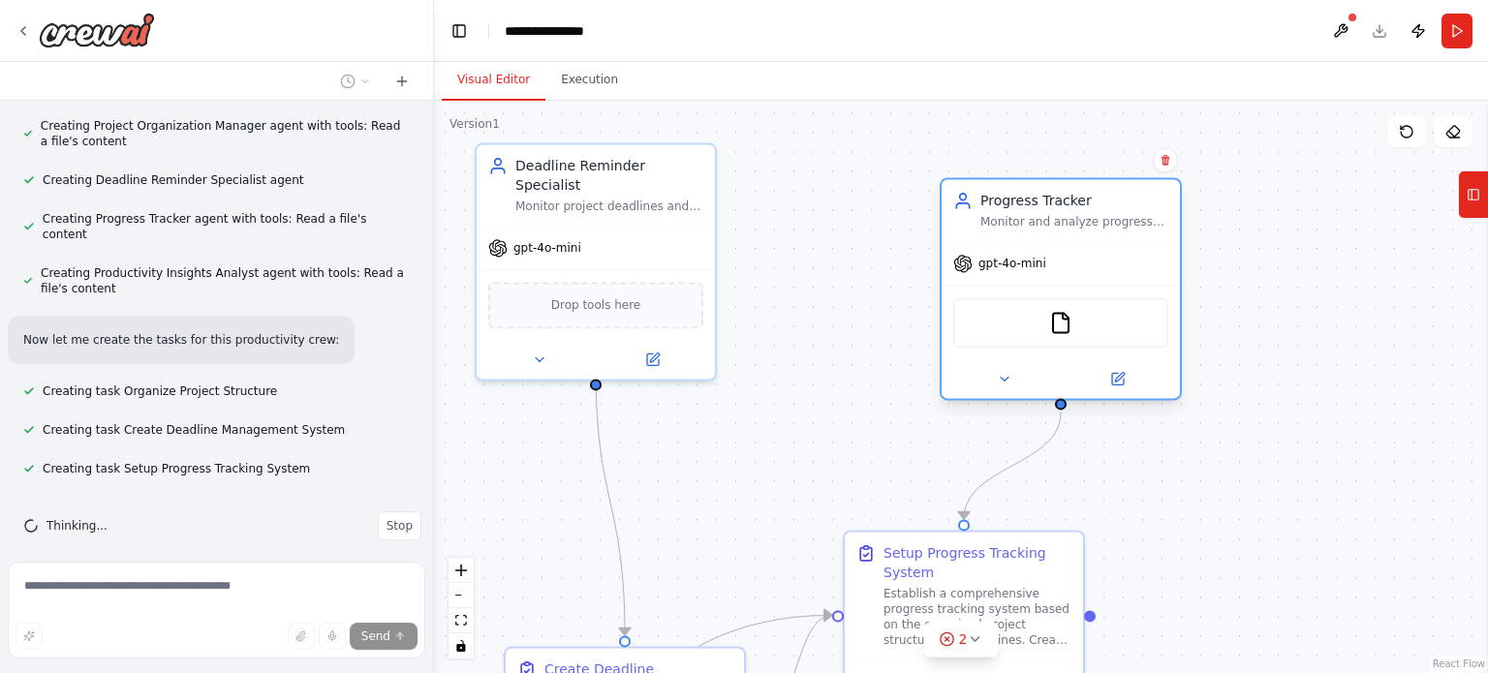
drag, startPoint x: 969, startPoint y: 195, endPoint x: 1134, endPoint y: 235, distance: 170.6
click at [1134, 235] on div "Progress Tracker Monitor and analyze progress on personal goals and projects by…" at bounding box center [1061, 210] width 238 height 62
click at [1166, 163] on icon at bounding box center [1166, 160] width 8 height 11
click at [1114, 160] on button "Confirm" at bounding box center [1110, 159] width 69 height 23
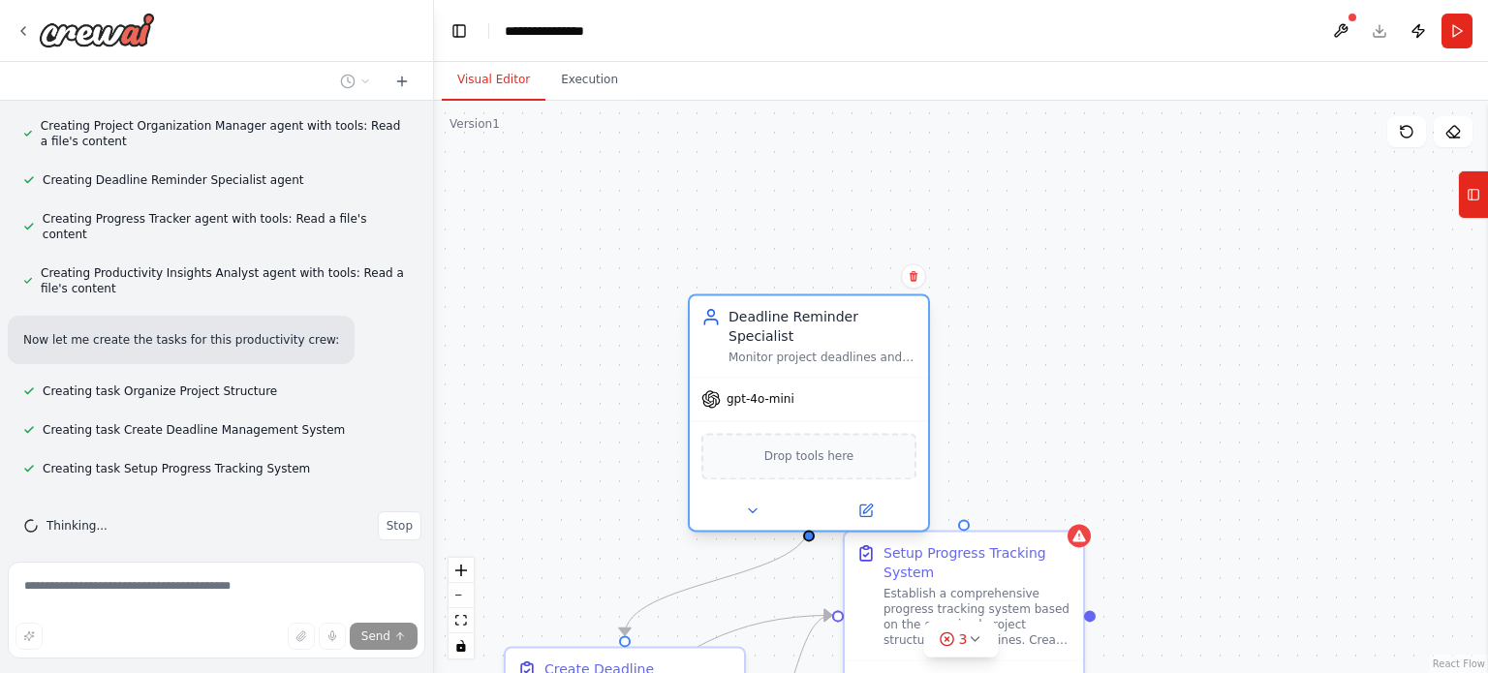
drag, startPoint x: 667, startPoint y: 164, endPoint x: 875, endPoint y: 317, distance: 258.5
click at [875, 317] on div "Deadline Reminder Specialist" at bounding box center [823, 326] width 188 height 39
click at [1037, 310] on div ".deletable-edge-delete-btn { width: 20px; height: 20px; border: 0px solid #ffff…" at bounding box center [961, 387] width 1054 height 573
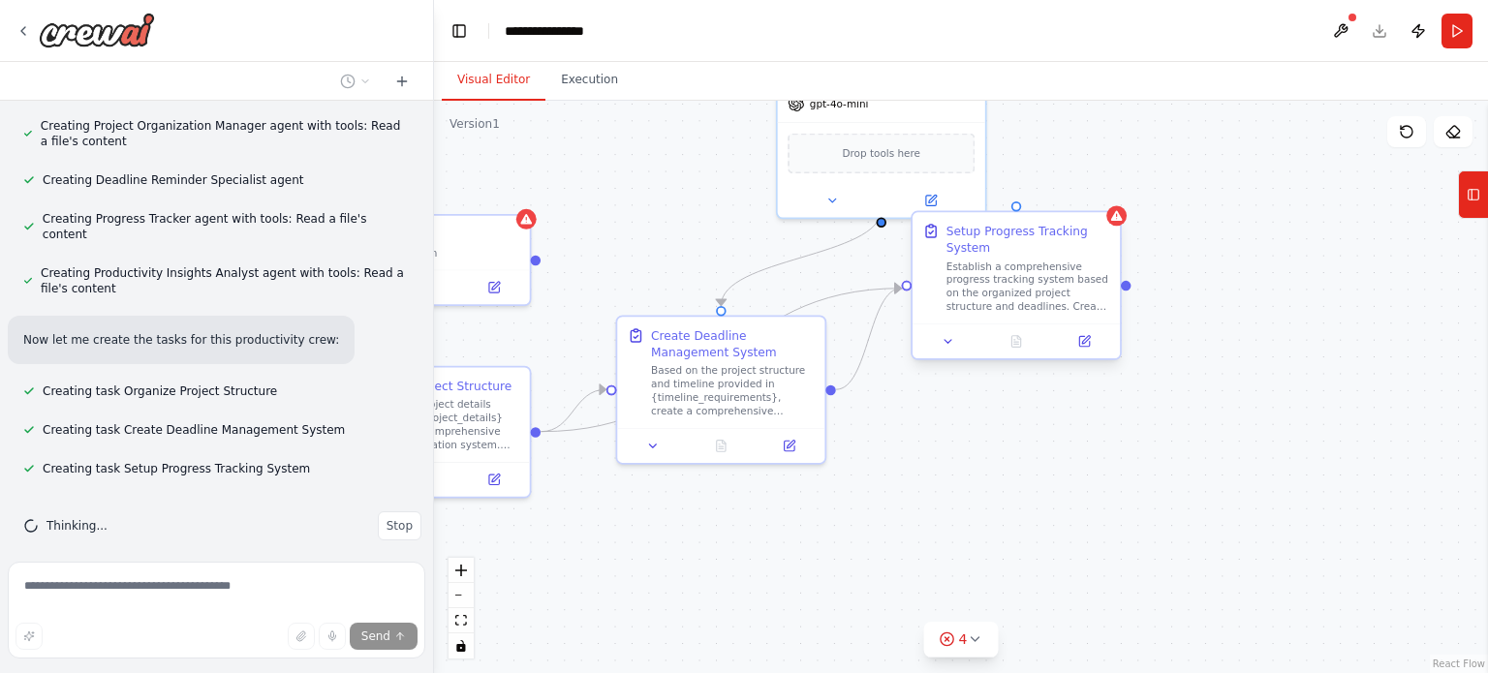
drag, startPoint x: 1093, startPoint y: 139, endPoint x: 1089, endPoint y: 210, distance: 71.8
click at [1095, 123] on div ".deletable-edge-delete-btn { width: 20px; height: 20px; border: 0px solid #ffff…" at bounding box center [961, 387] width 1054 height 573
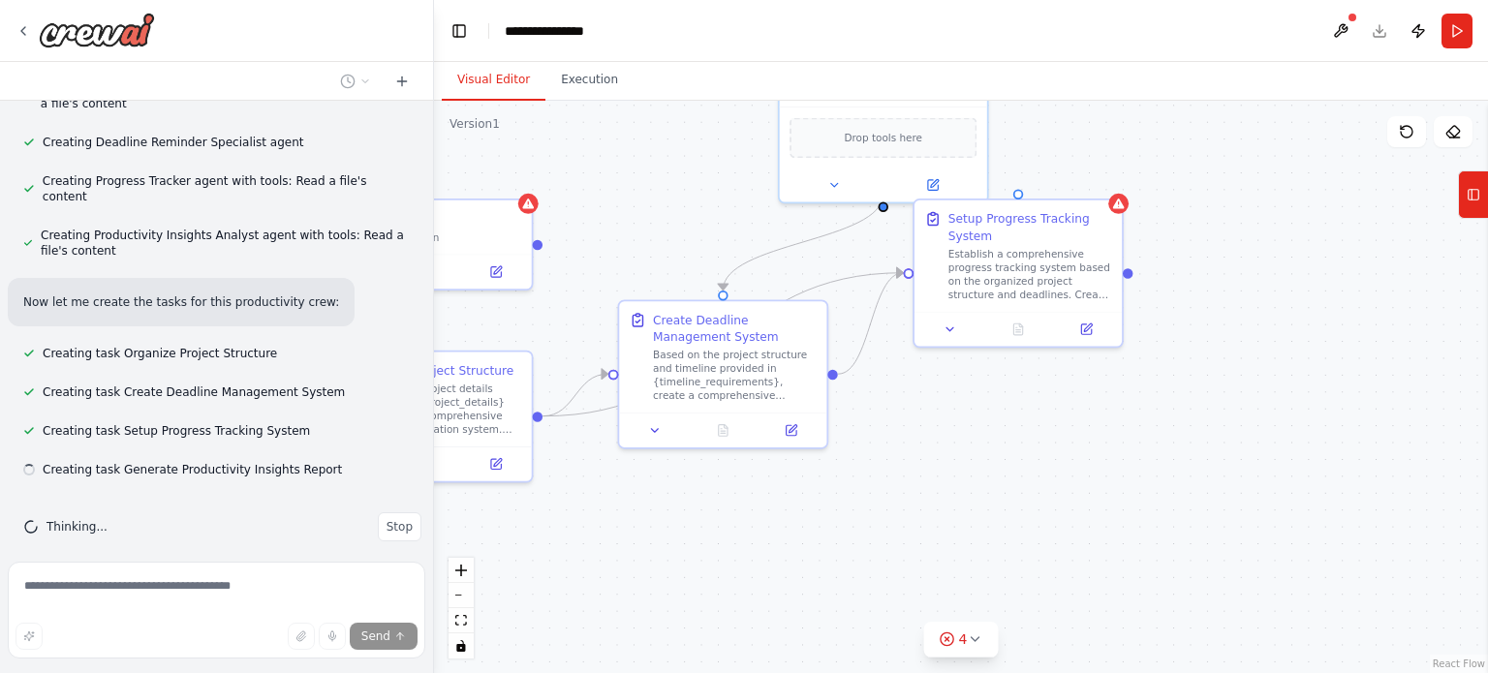
scroll to position [1155, 0]
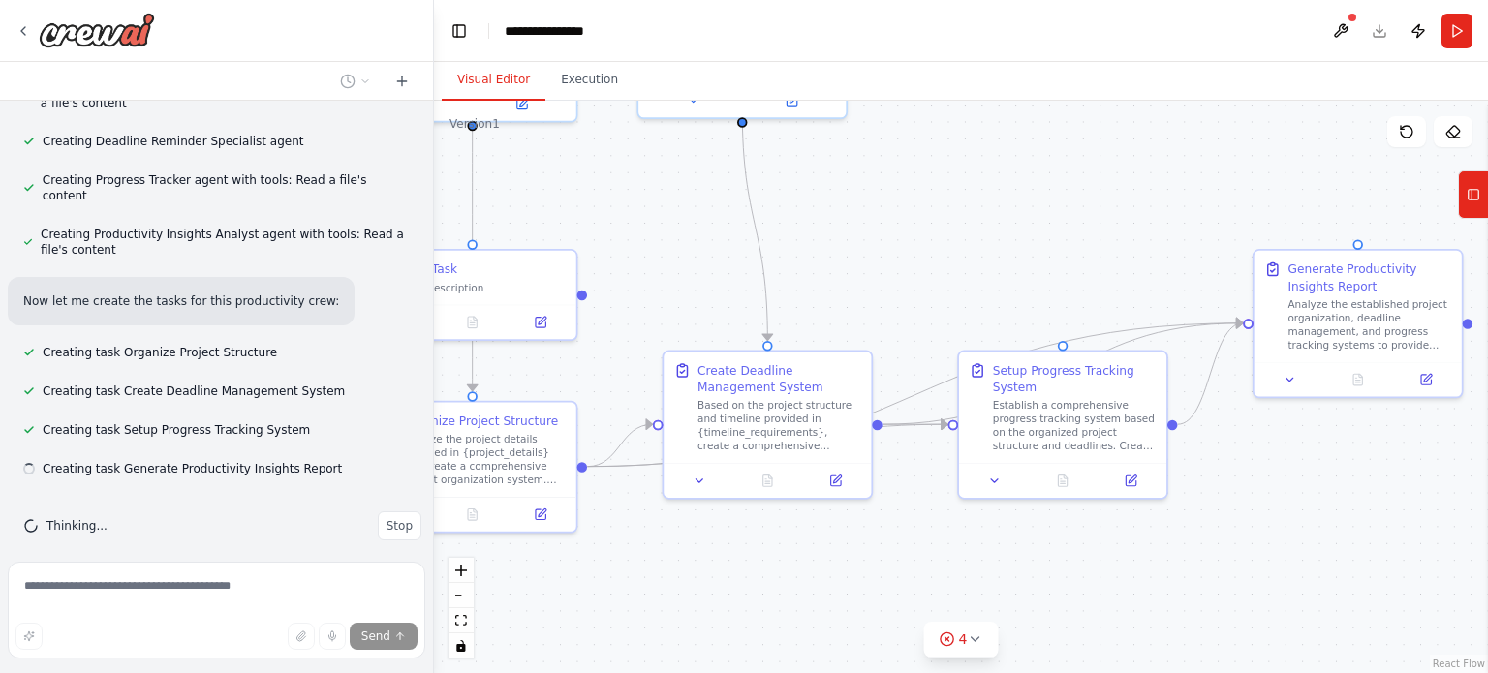
drag, startPoint x: 1035, startPoint y: 482, endPoint x: 1083, endPoint y: 534, distance: 70.6
click at [1083, 534] on div ".deletable-edge-delete-btn { width: 20px; height: 20px; border: 0px solid #ffff…" at bounding box center [961, 387] width 1054 height 573
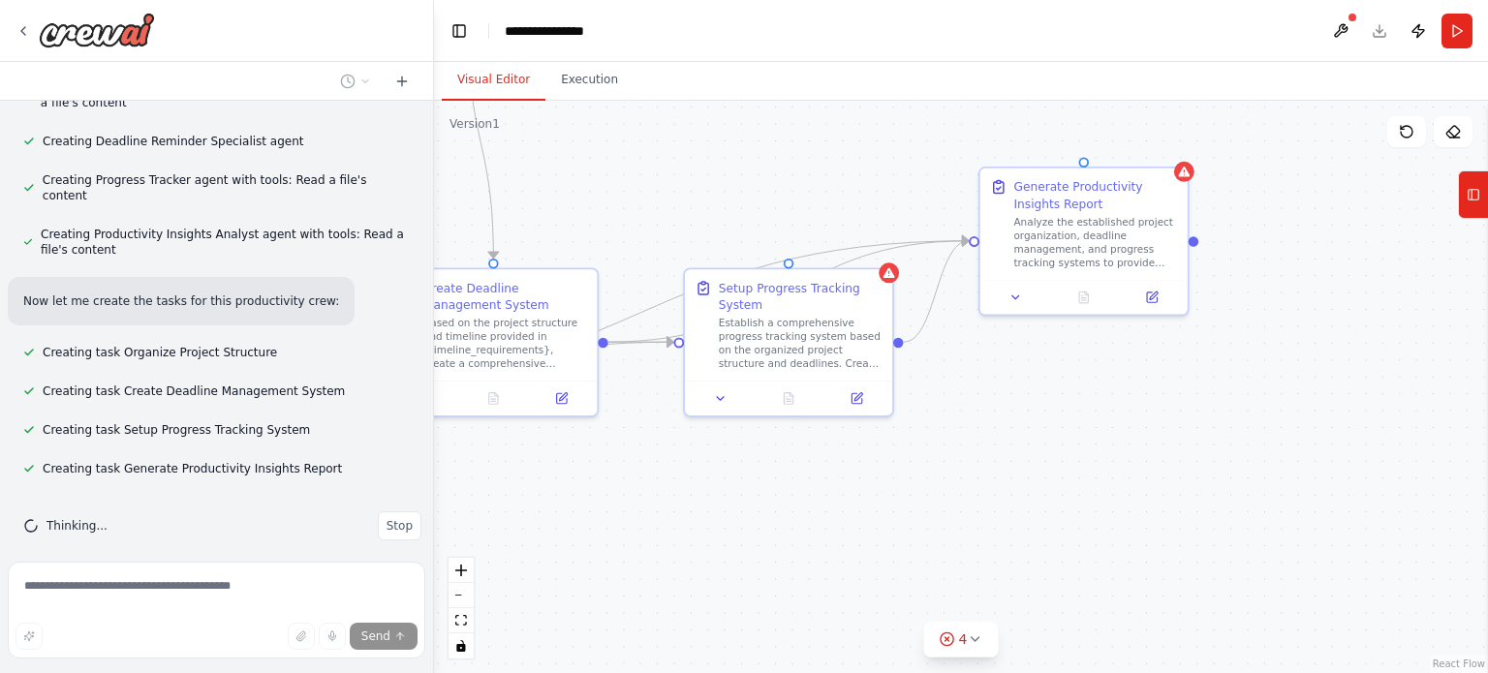
drag, startPoint x: 1270, startPoint y: 503, endPoint x: 992, endPoint y: 419, distance: 290.5
click at [992, 419] on div ".deletable-edge-delete-btn { width: 20px; height: 20px; border: 0px solid #ffff…" at bounding box center [961, 387] width 1054 height 573
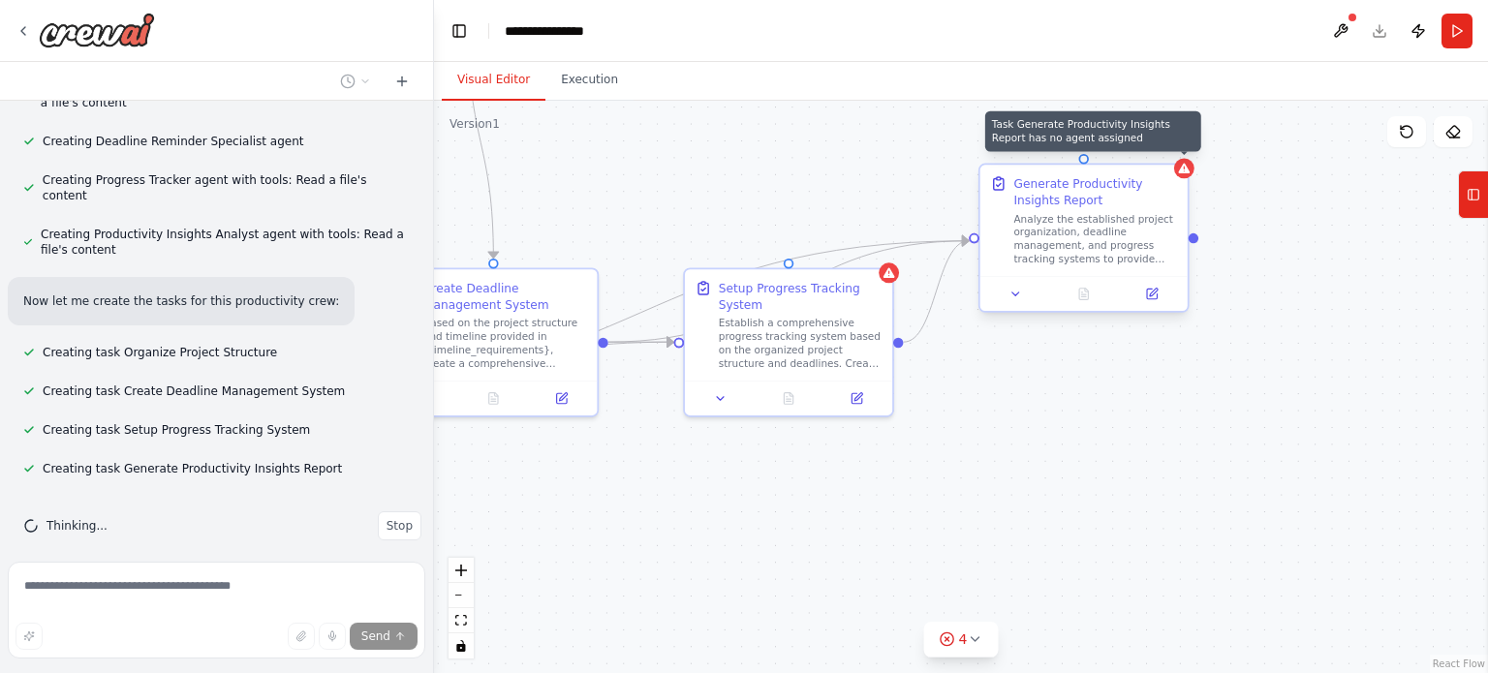
click at [1186, 170] on icon at bounding box center [1185, 169] width 12 height 10
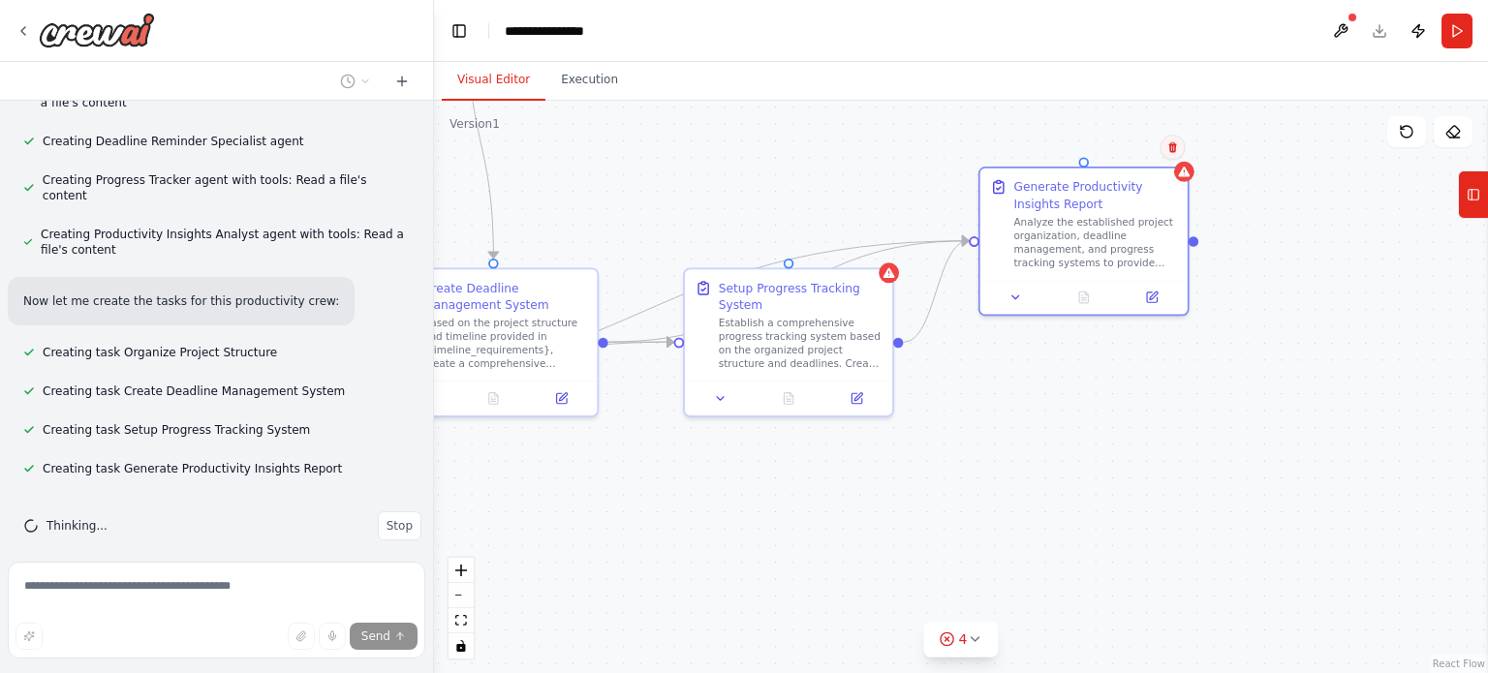
click at [1178, 146] on button at bounding box center [1173, 147] width 25 height 25
click at [1116, 147] on button "Confirm" at bounding box center [1117, 147] width 69 height 23
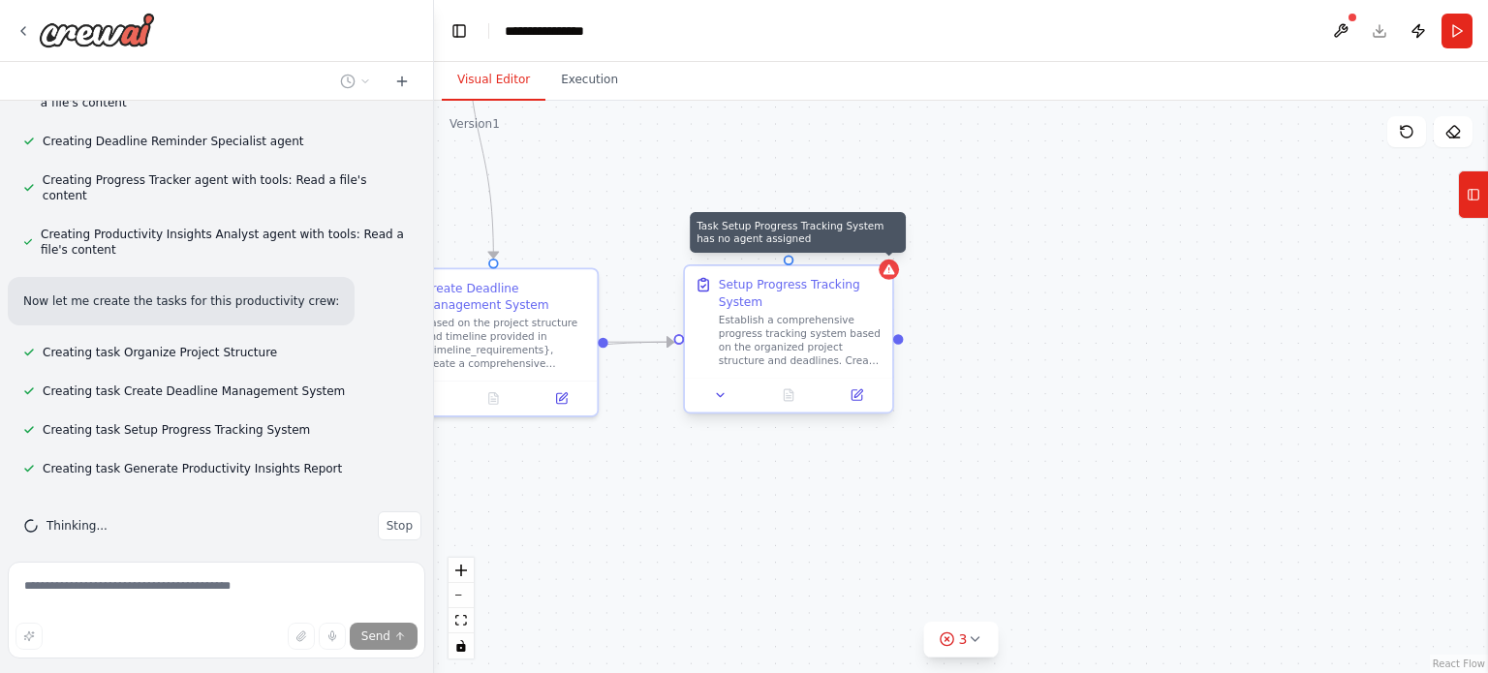
click at [895, 274] on icon at bounding box center [890, 270] width 14 height 14
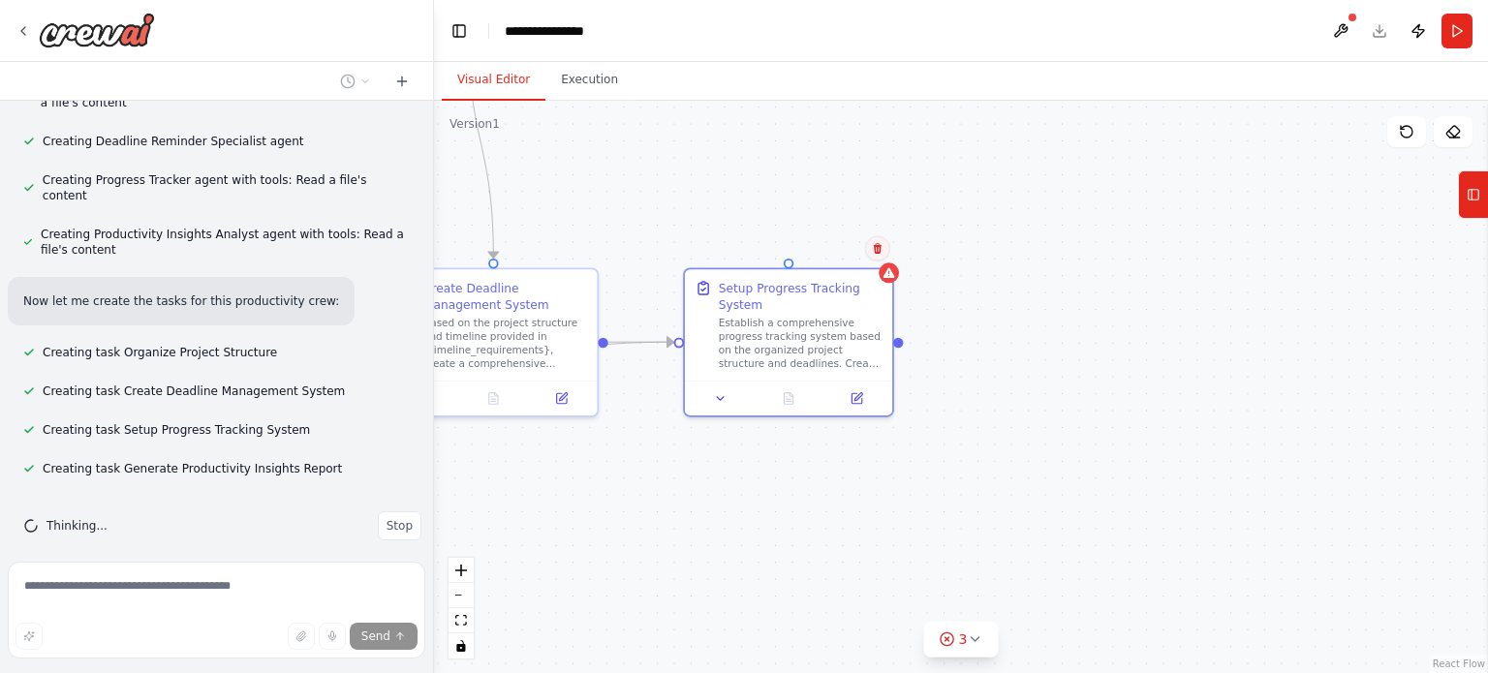
click at [880, 257] on button at bounding box center [877, 248] width 25 height 25
click at [841, 245] on button "Confirm" at bounding box center [823, 248] width 69 height 23
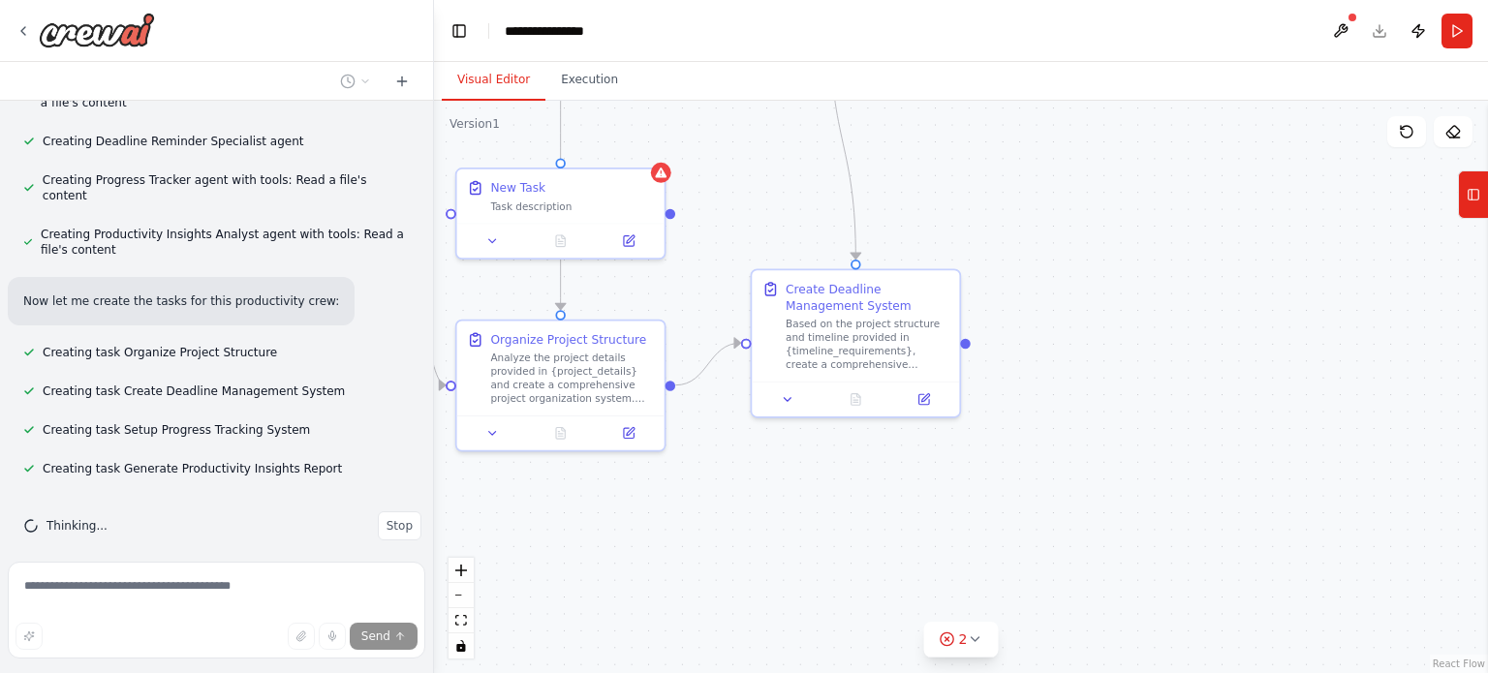
drag, startPoint x: 668, startPoint y: 326, endPoint x: 1242, endPoint y: 370, distance: 575.2
click at [1242, 370] on div ".deletable-edge-delete-btn { width: 20px; height: 20px; border: 0px solid #ffff…" at bounding box center [961, 387] width 1054 height 573
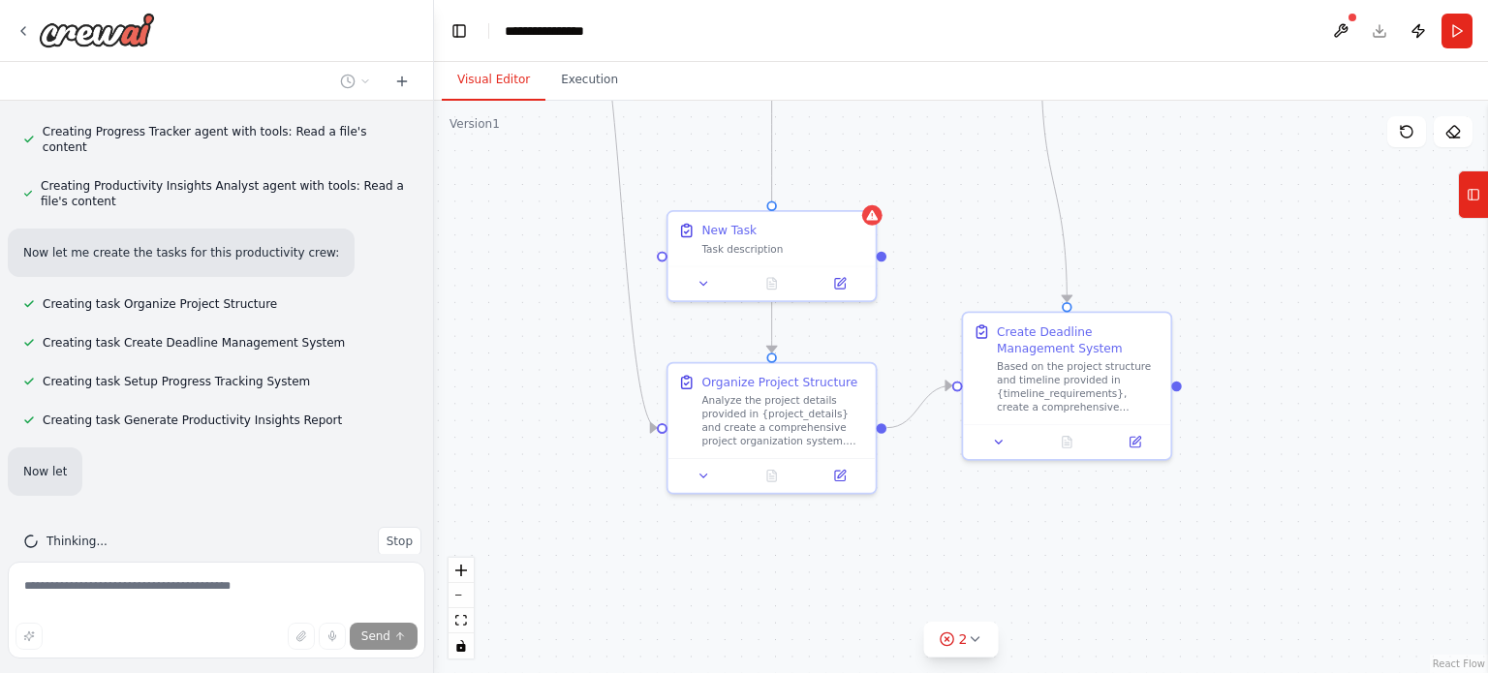
scroll to position [1220, 0]
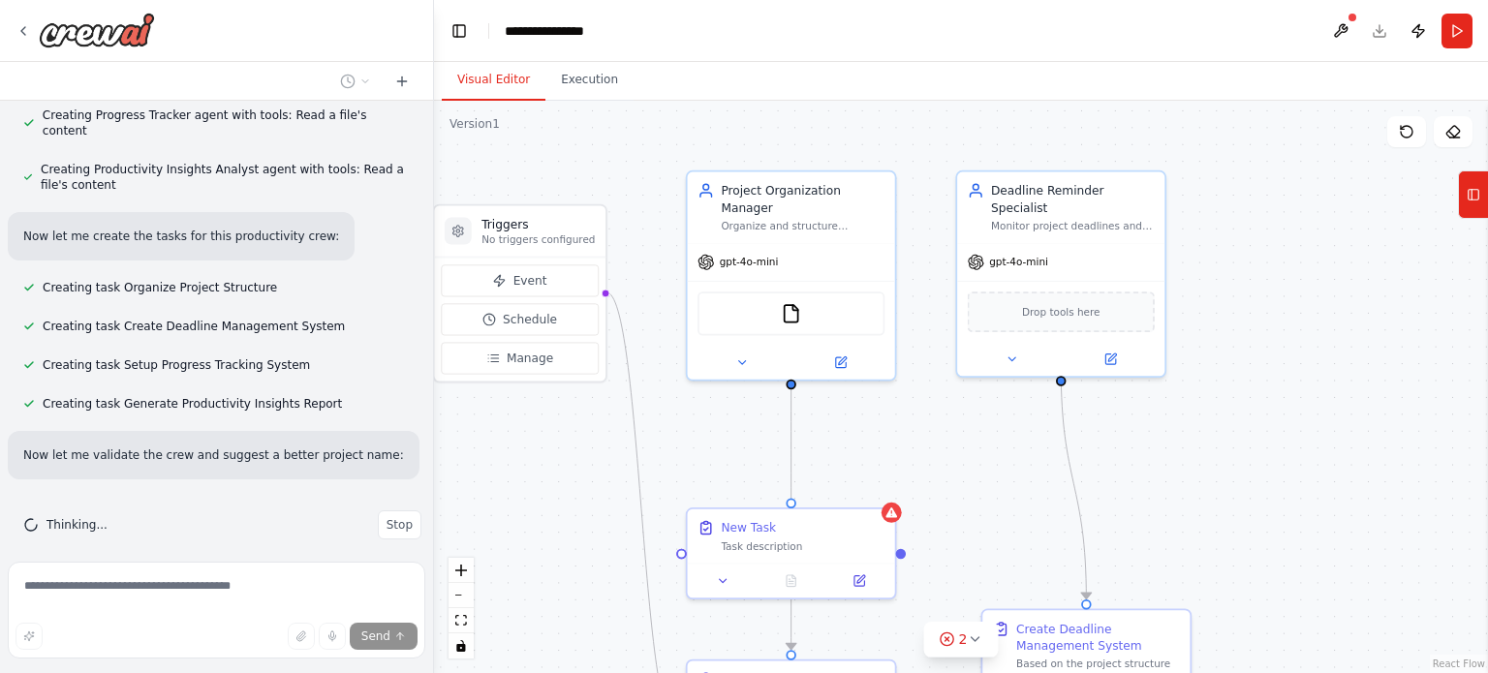
drag, startPoint x: 918, startPoint y: 182, endPoint x: 938, endPoint y: 480, distance: 298.0
click at [938, 480] on div ".deletable-edge-delete-btn { width: 20px; height: 20px; border: 0px solid #ffff…" at bounding box center [961, 387] width 1054 height 573
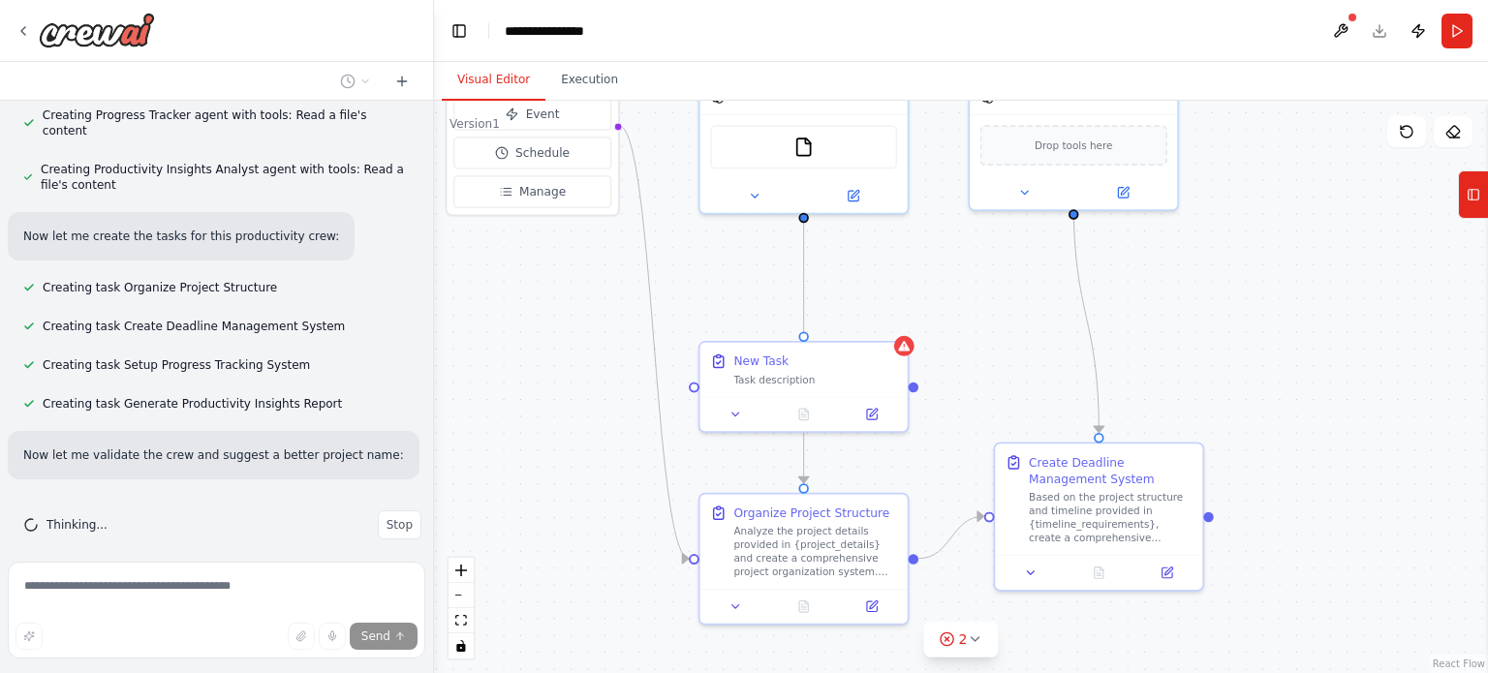
drag, startPoint x: 940, startPoint y: 480, endPoint x: 952, endPoint y: 313, distance: 167.1
click at [952, 313] on div ".deletable-edge-delete-btn { width: 20px; height: 20px; border: 0px solid #ffff…" at bounding box center [961, 387] width 1054 height 573
click at [1182, 467] on div "Create Deadline Management System" at bounding box center [1111, 467] width 164 height 34
click at [875, 359] on div "New Task" at bounding box center [815, 358] width 164 height 16
click at [896, 325] on icon at bounding box center [891, 322] width 12 height 12
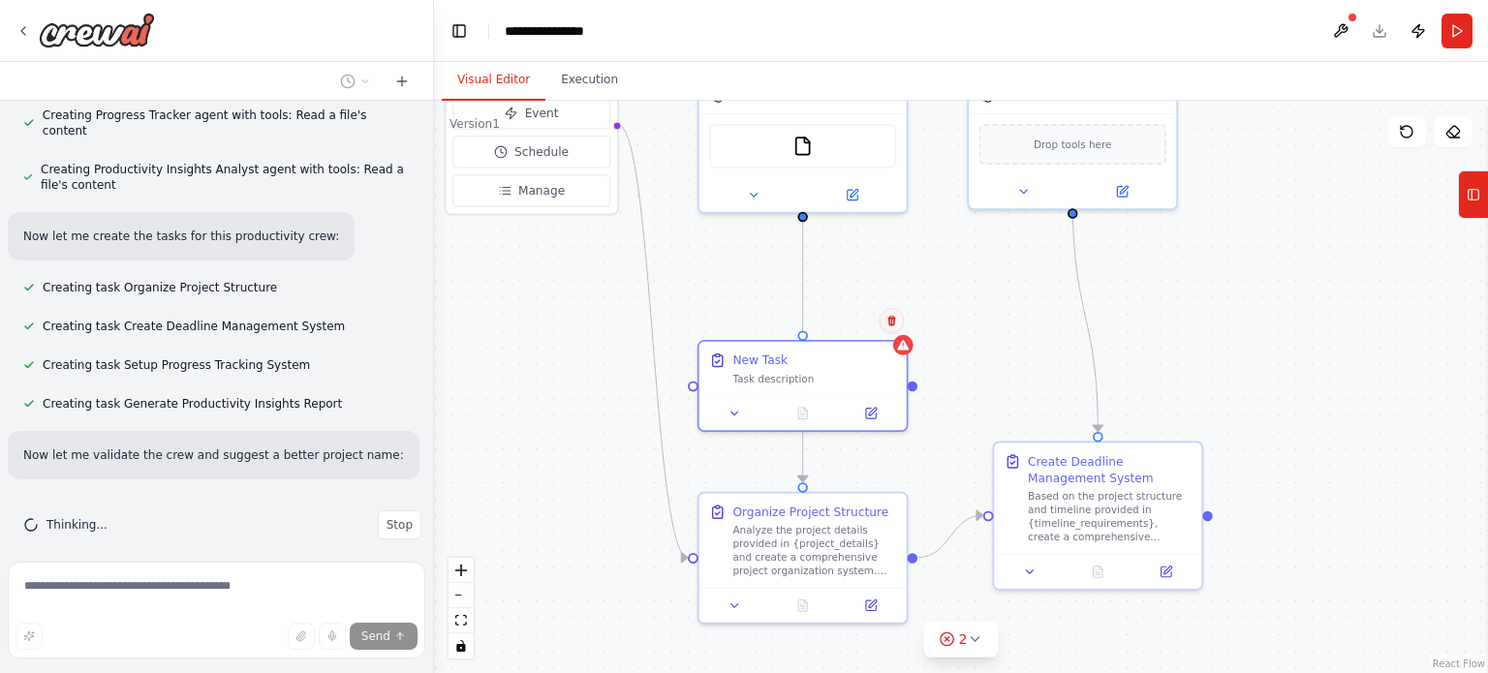
click at [888, 321] on icon at bounding box center [891, 321] width 8 height 11
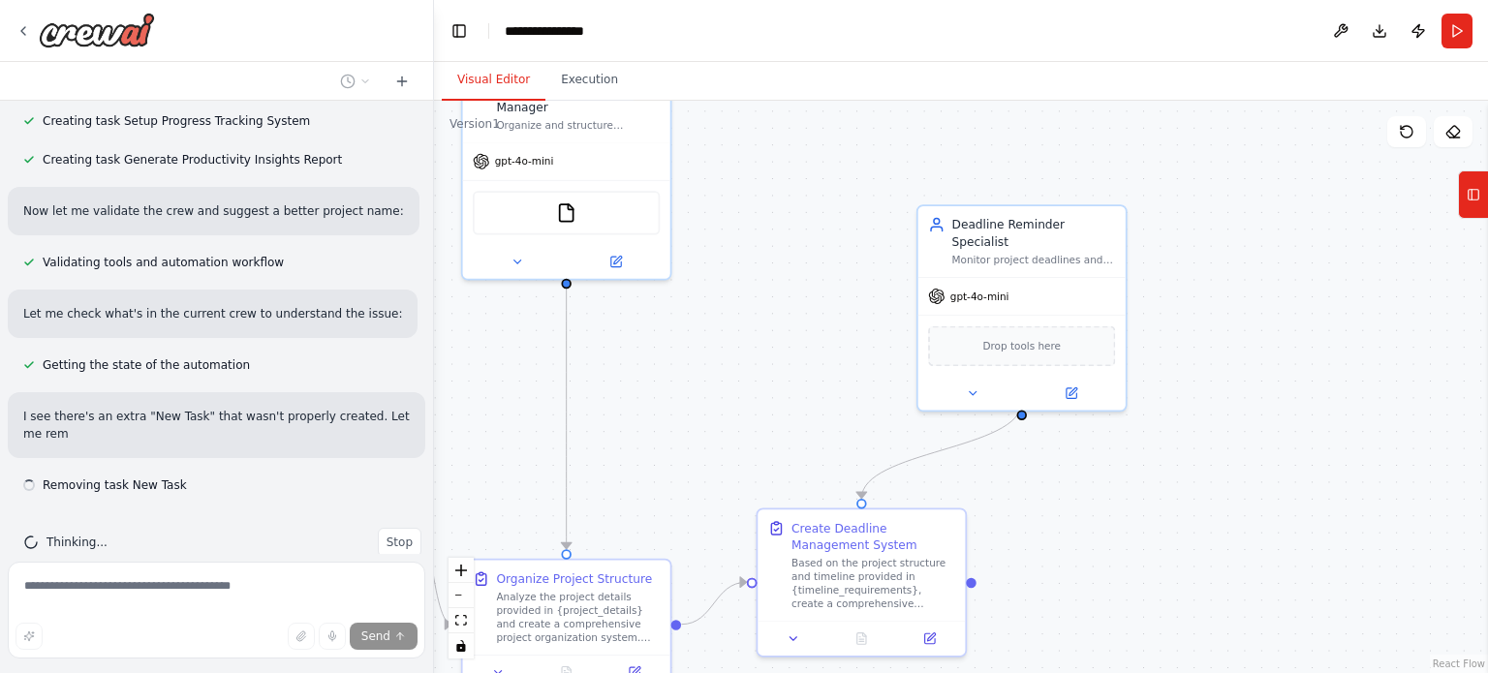
scroll to position [1480, 0]
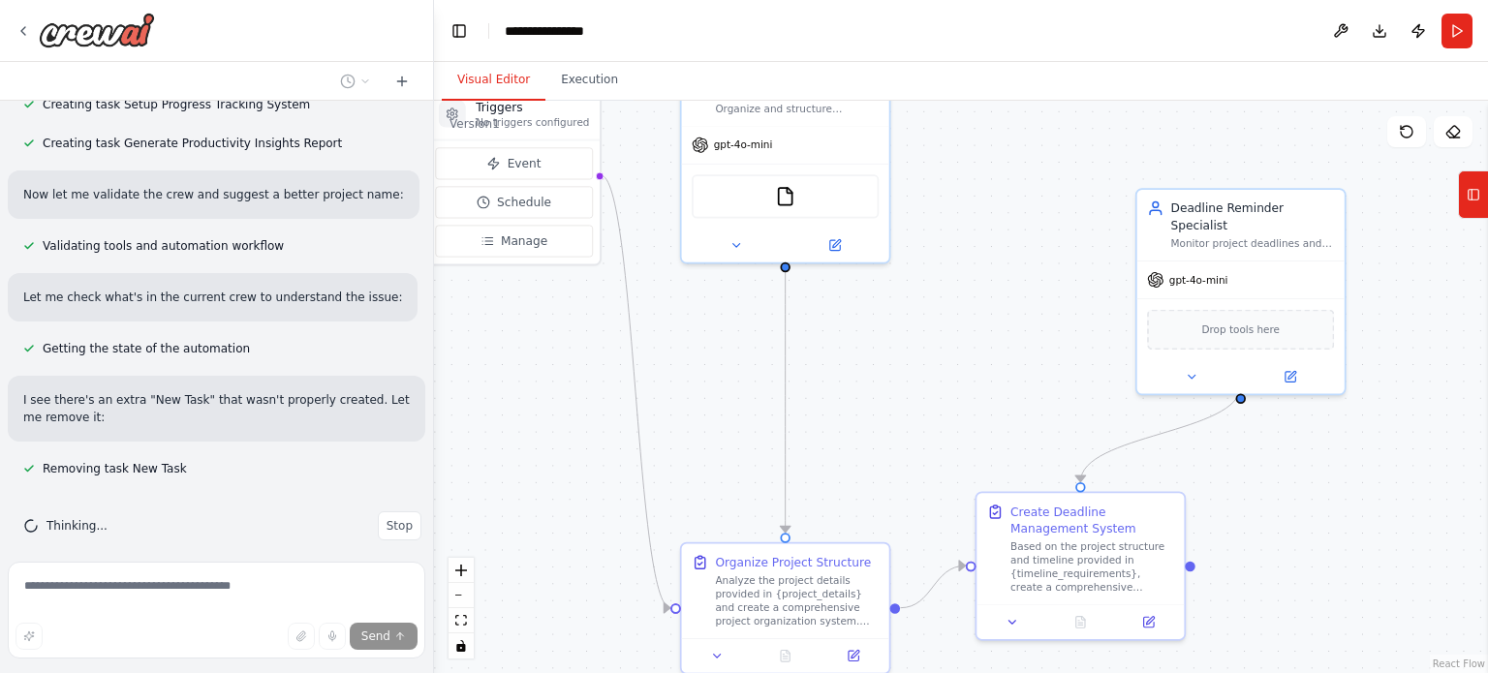
drag, startPoint x: 1321, startPoint y: 410, endPoint x: 1304, endPoint y: 460, distance: 53.3
click at [1304, 460] on div ".deletable-edge-delete-btn { width: 20px; height: 20px; border: 0px solid #ffff…" at bounding box center [961, 387] width 1054 height 573
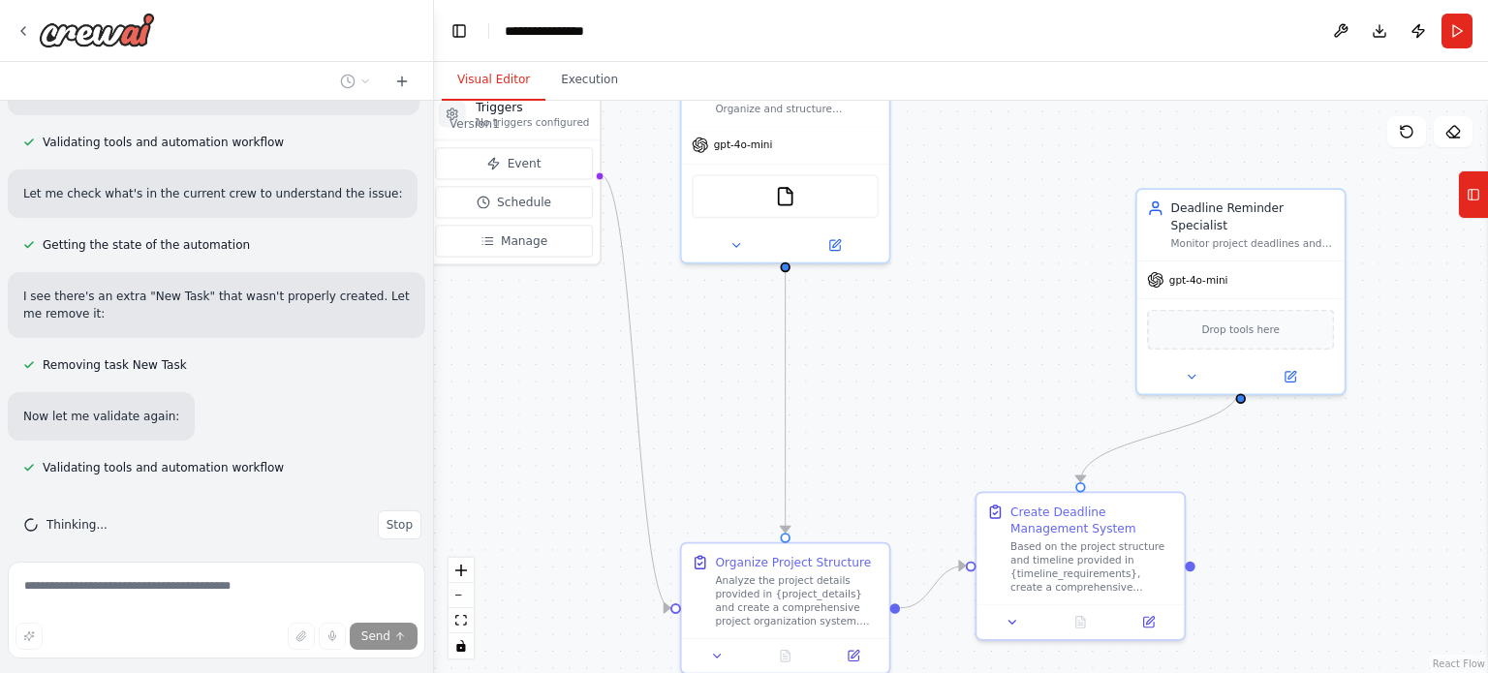
scroll to position [1630, 0]
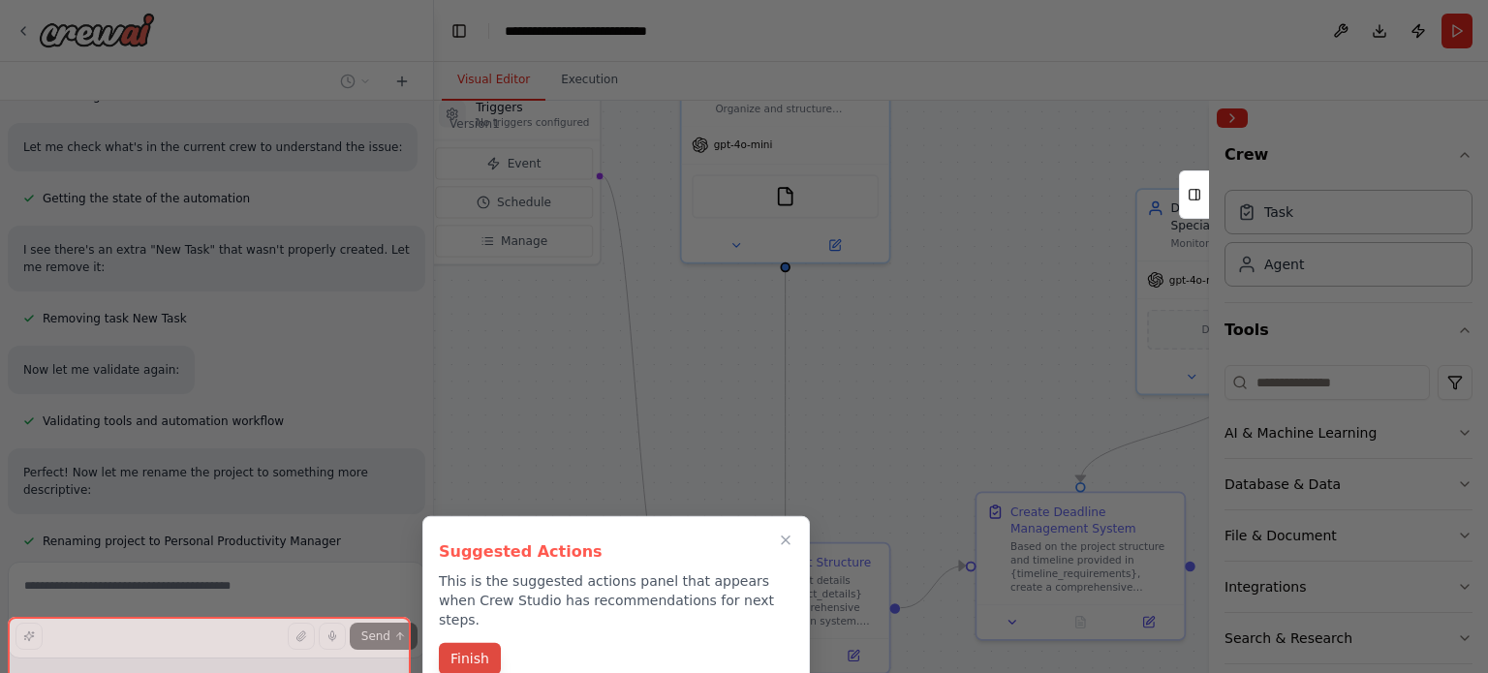
click at [468, 643] on button "Finish" at bounding box center [470, 659] width 62 height 32
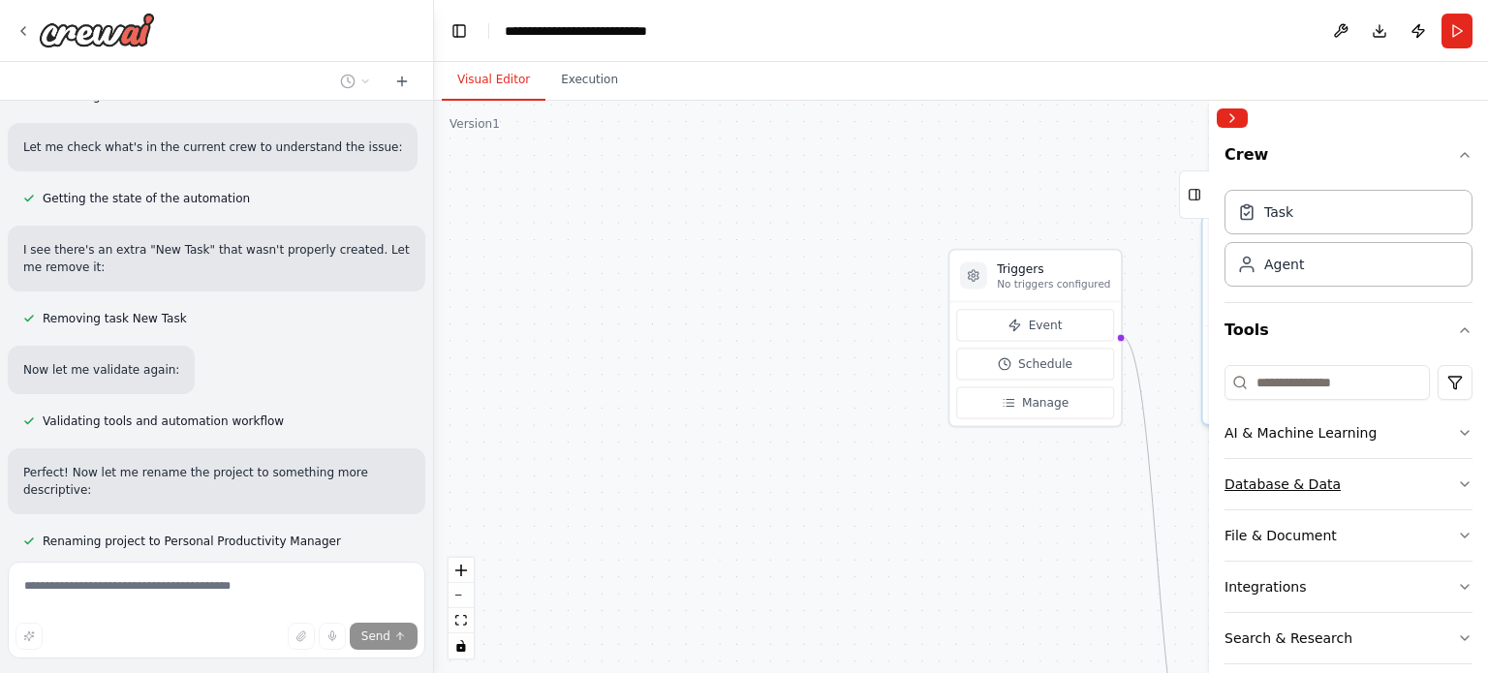
drag, startPoint x: 797, startPoint y: 398, endPoint x: 1282, endPoint y: 503, distance: 495.6
click at [1282, 503] on div "Create a crew that helps organize your personal projects, sets reminders for im…" at bounding box center [744, 336] width 1488 height 673
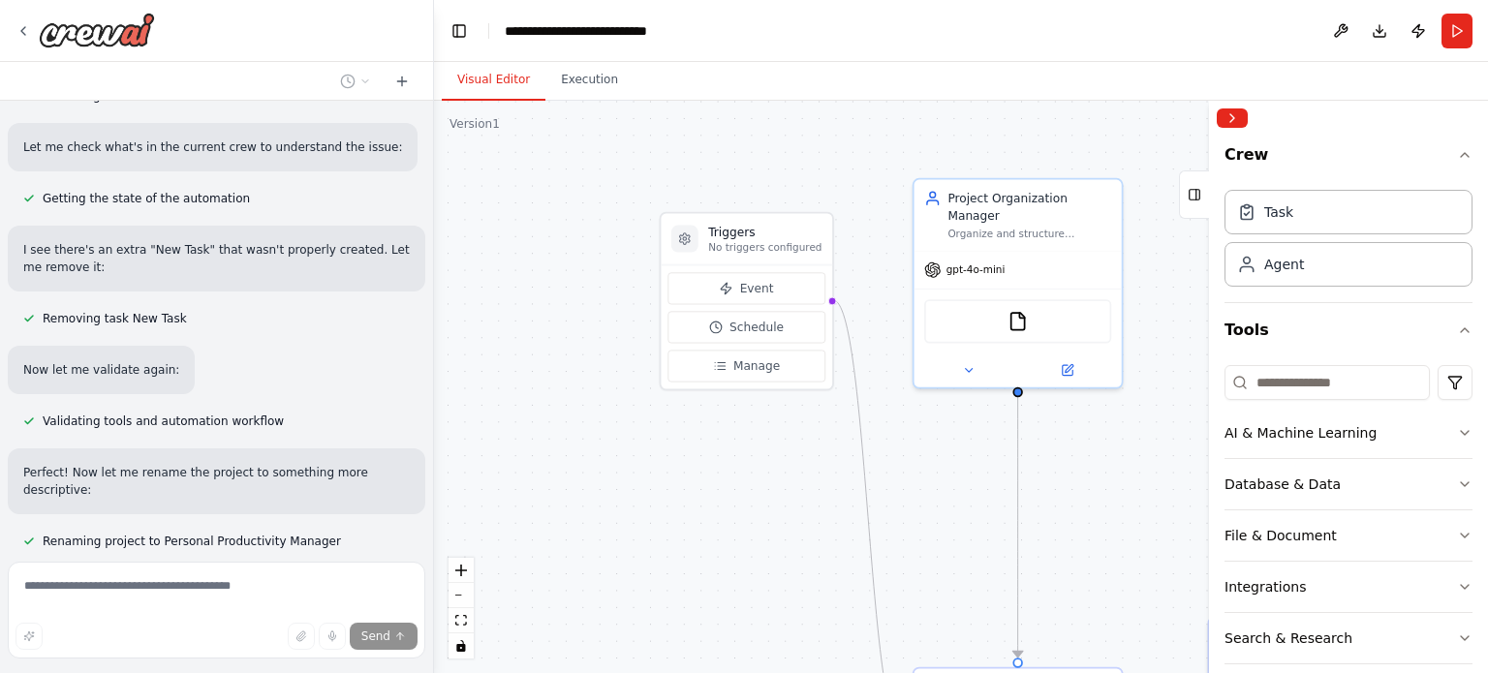
drag, startPoint x: 1028, startPoint y: 472, endPoint x: 659, endPoint y: 434, distance: 371.0
click at [659, 434] on div ".deletable-edge-delete-btn { width: 20px; height: 20px; border: 0px solid #ffff…" at bounding box center [961, 387] width 1054 height 573
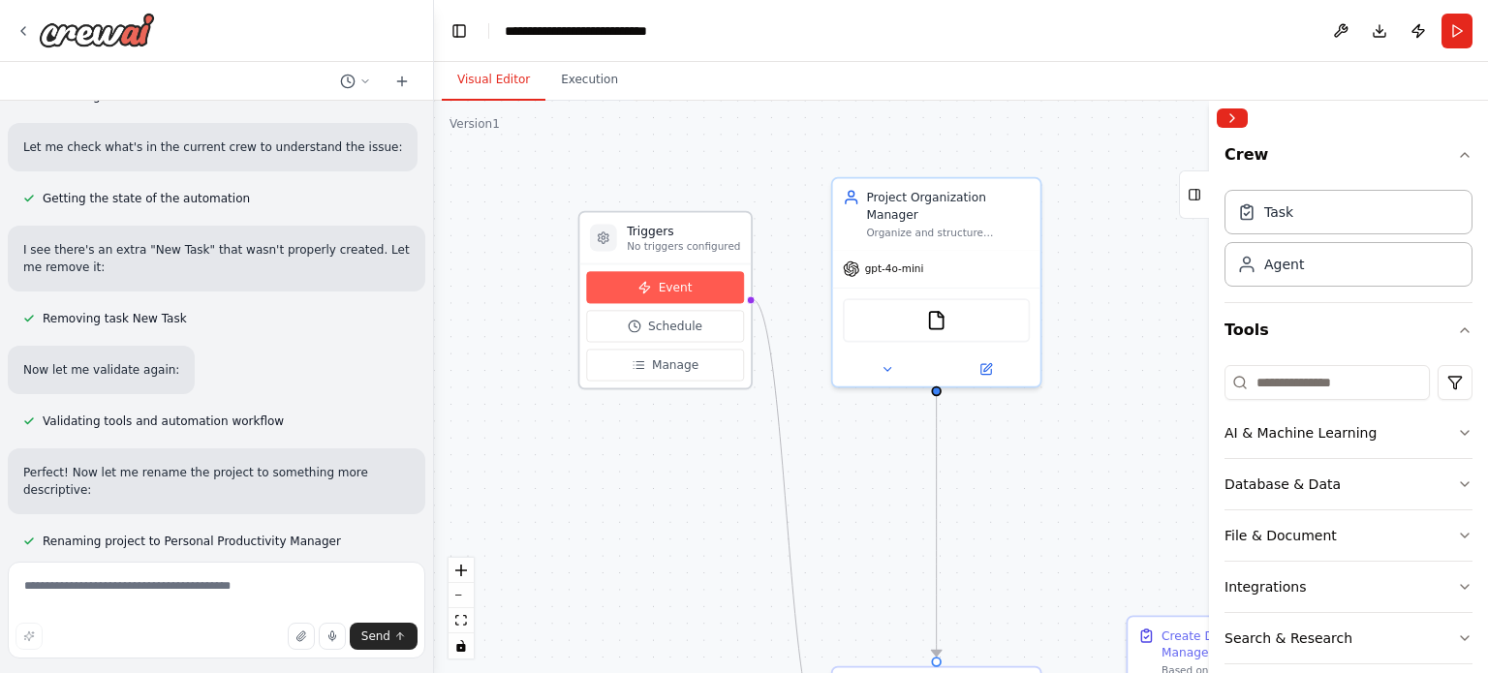
click at [678, 288] on span "Event" at bounding box center [676, 287] width 34 height 16
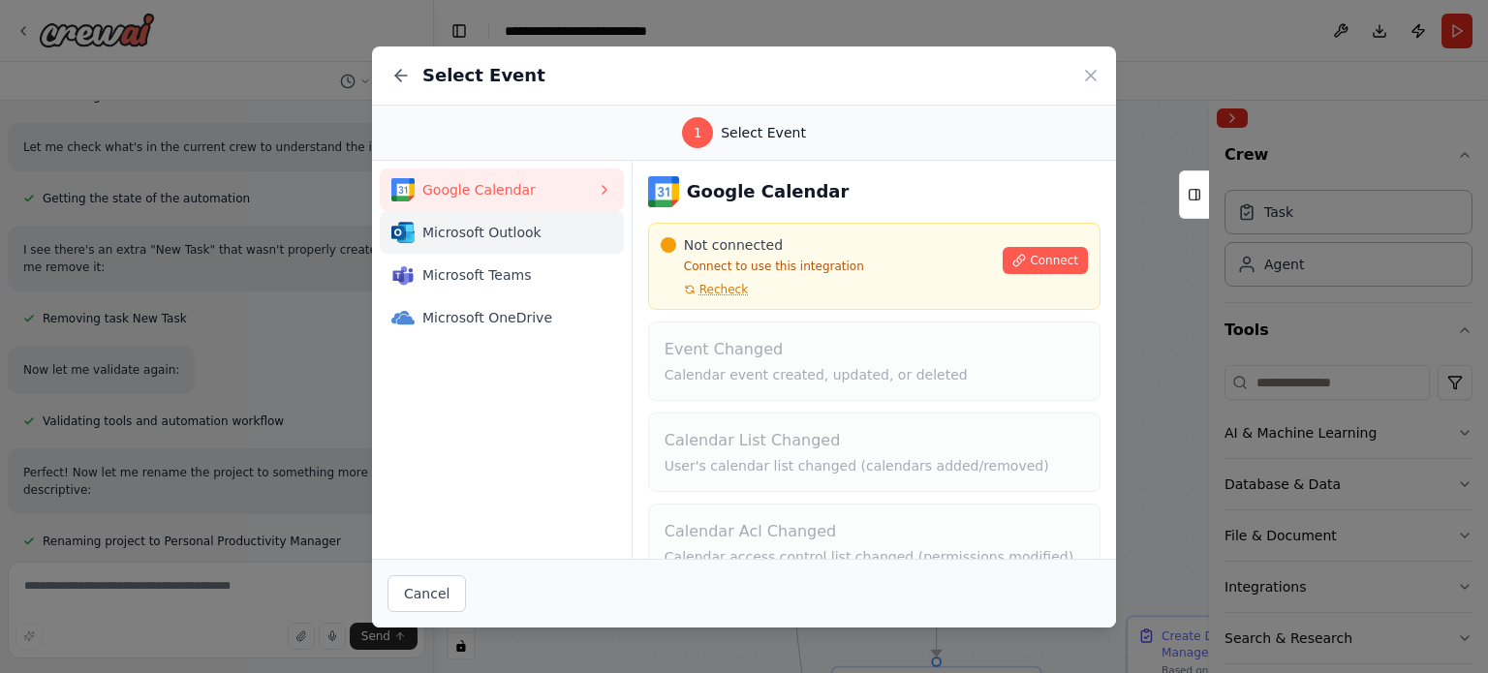
click at [475, 226] on span "Microsoft Outlook" at bounding box center [509, 232] width 174 height 19
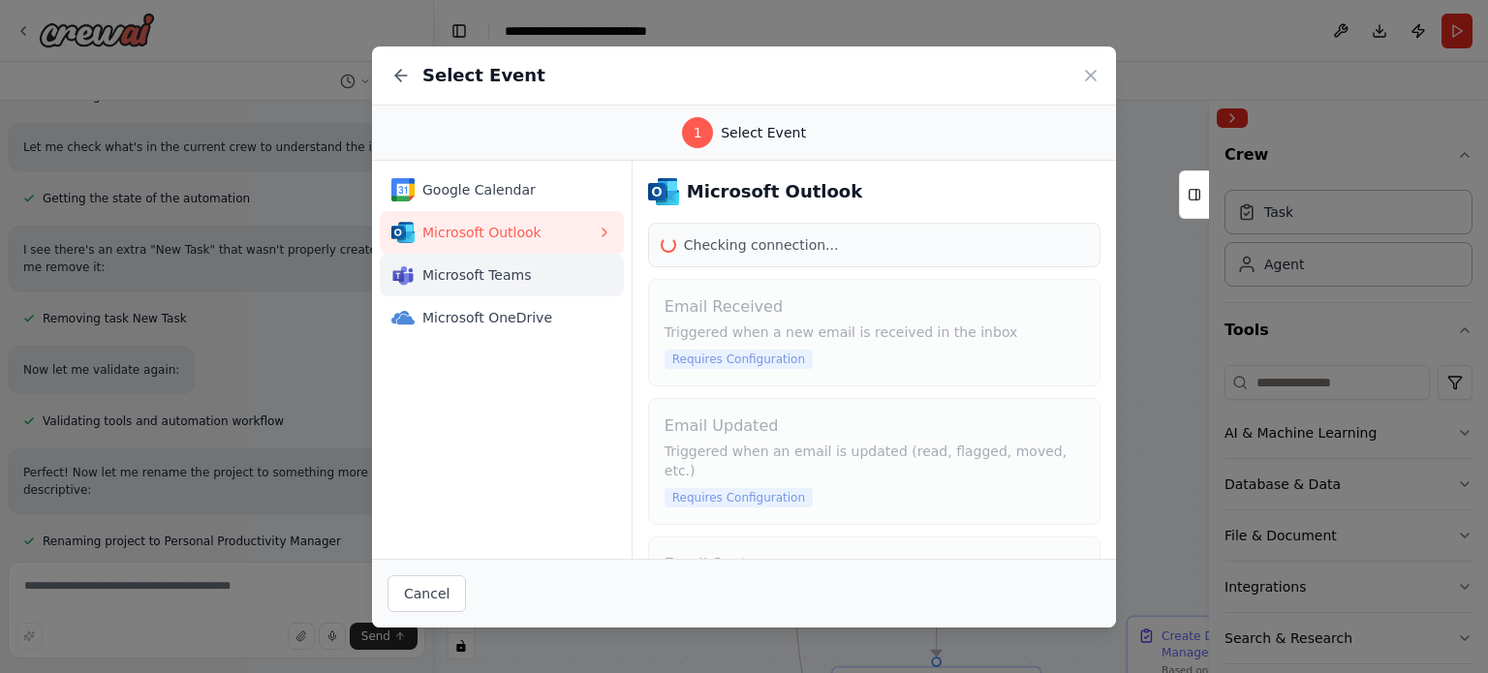
click at [469, 265] on span "Microsoft Teams" at bounding box center [509, 274] width 174 height 19
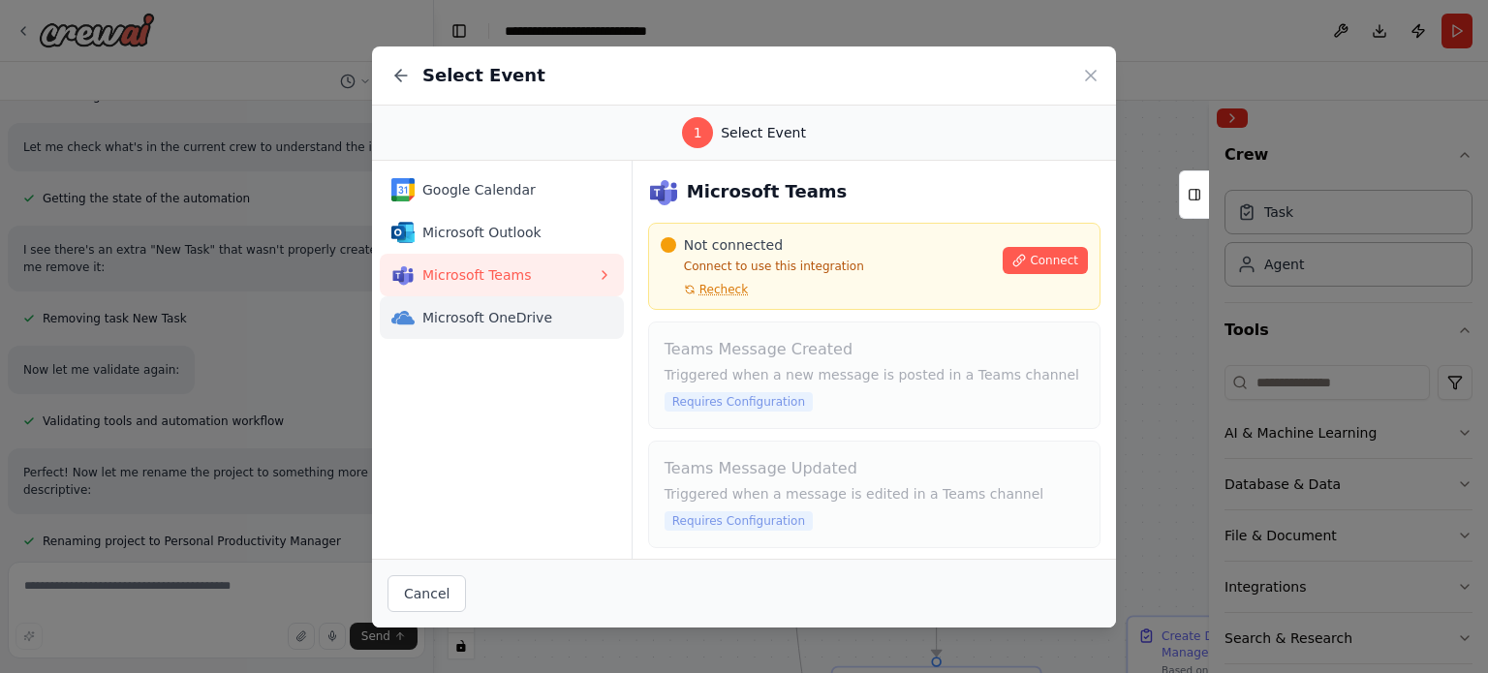
click at [476, 309] on span "Microsoft OneDrive" at bounding box center [509, 317] width 174 height 19
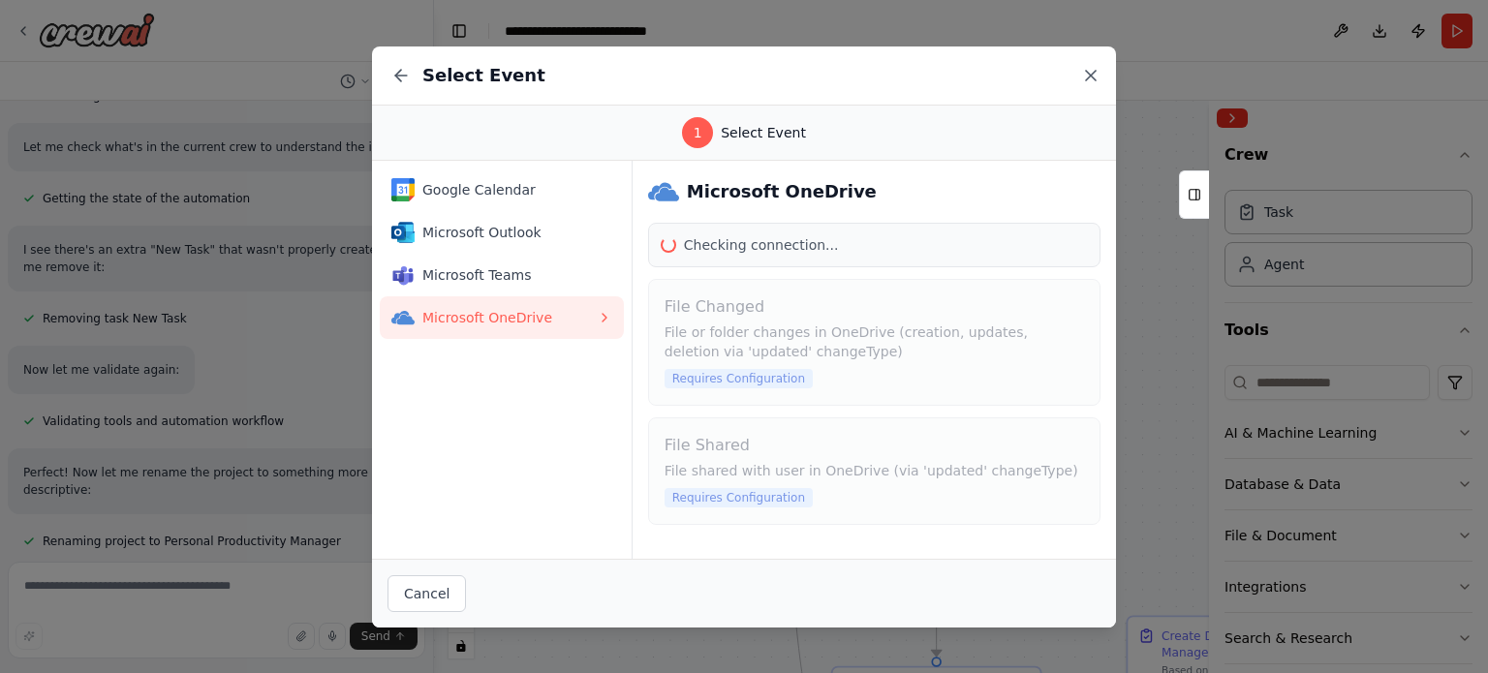
click at [1091, 73] on icon at bounding box center [1090, 75] width 19 height 19
